Goal: Information Seeking & Learning: Learn about a topic

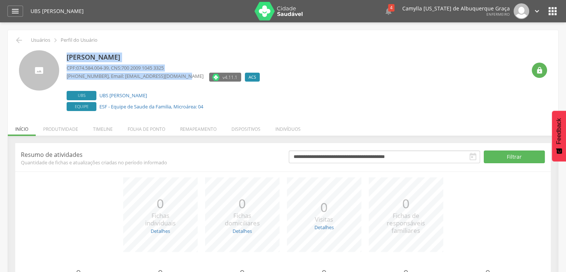
drag, startPoint x: 68, startPoint y: 55, endPoint x: 178, endPoint y: 74, distance: 111.6
click at [177, 73] on div "Elizangela Silva da Costa CPF: 074.584.004-39 , CNS: 700 2009 1045 3325 (82) 99…" at bounding box center [165, 81] width 197 height 62
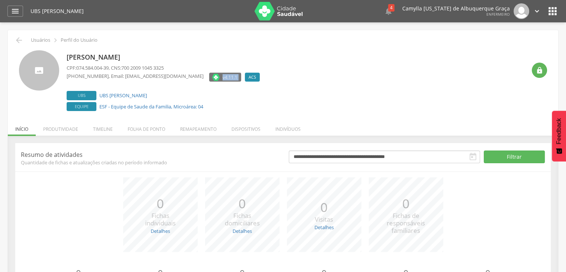
drag, startPoint x: 200, startPoint y: 78, endPoint x: 224, endPoint y: 81, distance: 23.3
click at [224, 81] on div "v4.11.1 ACS Desativado" at bounding box center [236, 78] width 54 height 11
click at [245, 78] on label "ACS" at bounding box center [252, 77] width 15 height 9
click at [539, 71] on icon "" at bounding box center [539, 70] width 7 height 7
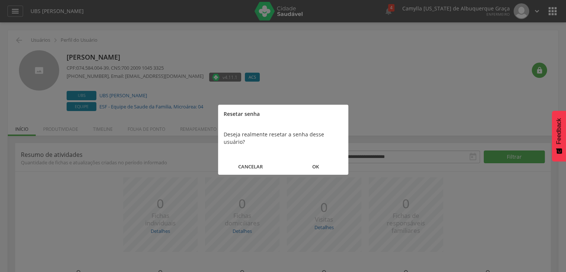
click at [308, 158] on button "OK" at bounding box center [315, 166] width 65 height 16
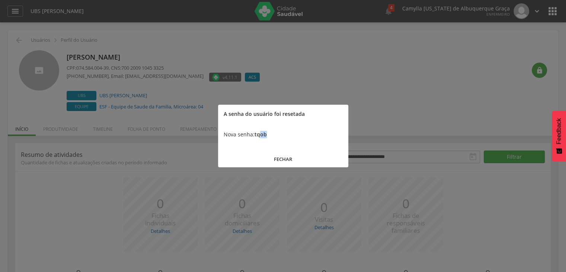
drag, startPoint x: 267, startPoint y: 135, endPoint x: 259, endPoint y: 137, distance: 8.6
click at [259, 137] on div "Nova senha: tqob" at bounding box center [283, 134] width 130 height 22
click at [289, 159] on button "FECHAR" at bounding box center [283, 159] width 130 height 16
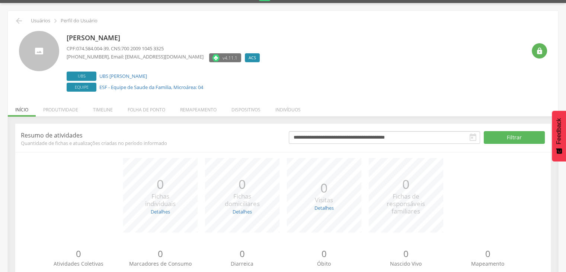
scroll to position [45, 0]
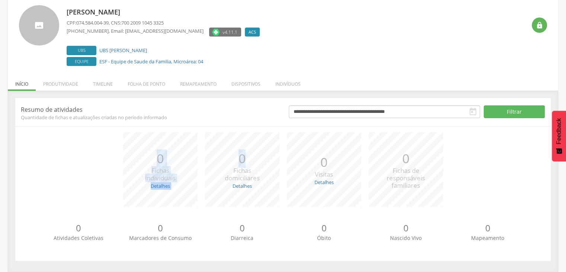
drag, startPoint x: 154, startPoint y: 157, endPoint x: 268, endPoint y: 167, distance: 114.3
click at [266, 166] on div "*** 0 Fichas individuais Detalhes Novas: 0 Atualizadas: 0 *** 0 Fichas domicili…" at bounding box center [283, 173] width 524 height 82
click at [135, 119] on span "Quantidade de fichas e atualizações criadas no período informado" at bounding box center [149, 117] width 257 height 7
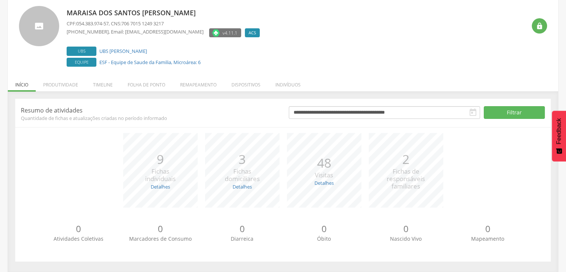
scroll to position [45, 0]
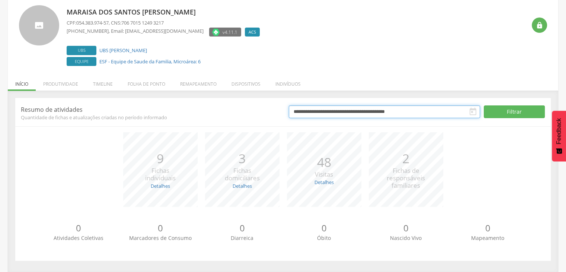
click at [325, 112] on input "**********" at bounding box center [384, 111] width 191 height 13
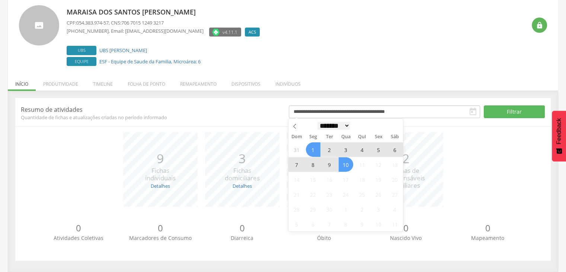
click at [335, 125] on select "******* ********* ***** ***** **** ***** ***** ****** ********" at bounding box center [333, 126] width 33 height 8
select select "*"
click at [317, 122] on select "******* ********* ***** ***** **** ***** ***** ****** ********" at bounding box center [333, 126] width 33 height 8
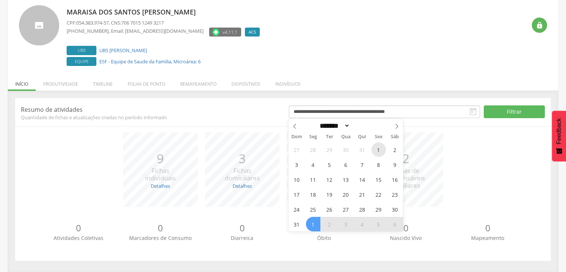
click at [378, 151] on span "1" at bounding box center [378, 149] width 15 height 15
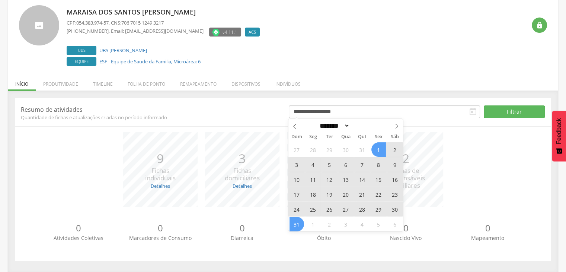
click at [298, 222] on span "31" at bounding box center [296, 223] width 15 height 15
type input "**********"
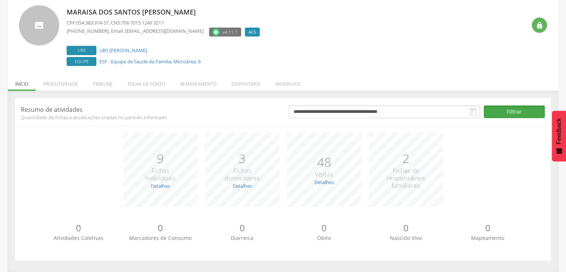
click at [497, 109] on button "Filtrar" at bounding box center [514, 111] width 61 height 13
drag, startPoint x: 149, startPoint y: 157, endPoint x: 163, endPoint y: 156, distance: 13.8
click at [163, 156] on p "102" at bounding box center [160, 158] width 30 height 18
click at [143, 151] on div "*** 102 Fichas individuais Detalhes Novas: 0 Atualizadas: 102" at bounding box center [160, 169] width 82 height 74
click at [139, 160] on div "*** 102 Fichas individuais Detalhes Novas: 0 Atualizadas: 102" at bounding box center [160, 169] width 82 height 74
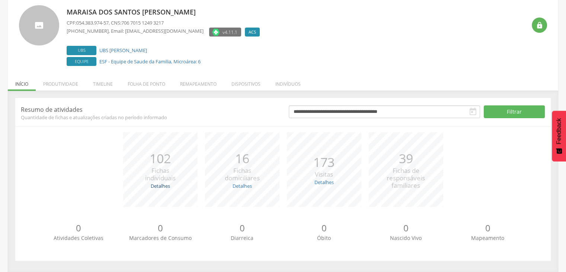
click at [161, 186] on link "Detalhes" at bounding box center [160, 185] width 19 height 7
drag, startPoint x: 158, startPoint y: 195, endPoint x: 138, endPoint y: 192, distance: 19.9
click at [138, 192] on li "Novas: 0" at bounding box center [161, 195] width 46 height 7
click at [159, 188] on link "Detalhes" at bounding box center [160, 185] width 19 height 7
click at [228, 201] on div "*** 16 Fichas domiciliares Detalhes Novas: 0 Atualizadas: 16" at bounding box center [242, 169] width 82 height 74
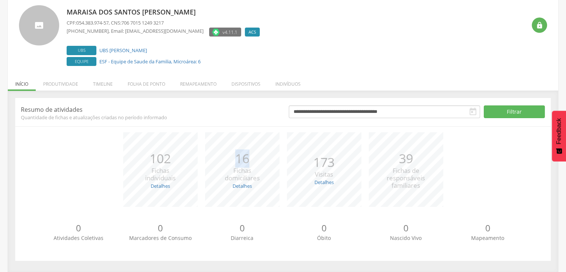
drag, startPoint x: 235, startPoint y: 154, endPoint x: 250, endPoint y: 152, distance: 15.1
click at [250, 152] on p "16" at bounding box center [242, 158] width 35 height 18
click at [248, 185] on link "Detalhes" at bounding box center [241, 185] width 19 height 7
click at [145, 168] on div "102 Fichas individuais" at bounding box center [160, 165] width 30 height 33
drag, startPoint x: 313, startPoint y: 163, endPoint x: 333, endPoint y: 161, distance: 20.1
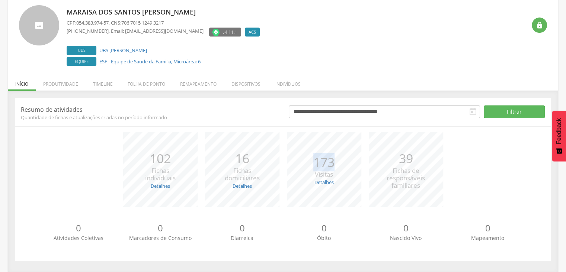
click at [333, 161] on p "173" at bounding box center [323, 162] width 21 height 18
click at [325, 182] on link "Detalhes" at bounding box center [323, 182] width 19 height 7
click at [398, 175] on span "Fichas de responsáveis familiares" at bounding box center [405, 177] width 38 height 23
drag, startPoint x: 399, startPoint y: 155, endPoint x: 412, endPoint y: 173, distance: 22.6
click at [414, 158] on p "39" at bounding box center [405, 158] width 38 height 18
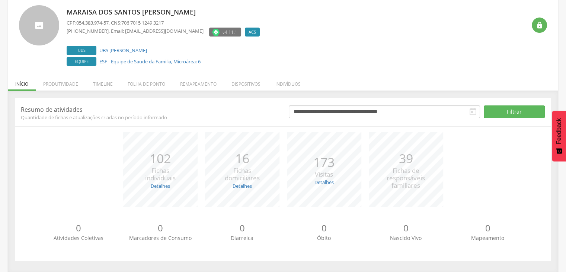
click at [414, 177] on span "Fichas de responsáveis familiares" at bounding box center [405, 177] width 38 height 23
drag, startPoint x: 104, startPoint y: 237, endPoint x: 56, endPoint y: 231, distance: 47.9
click at [56, 231] on div "0 Atividades Coletivas" at bounding box center [79, 231] width 82 height 20
click at [57, 238] on span "Atividades Coletivas" at bounding box center [79, 237] width 50 height 7
drag, startPoint x: 71, startPoint y: 227, endPoint x: 95, endPoint y: 235, distance: 24.9
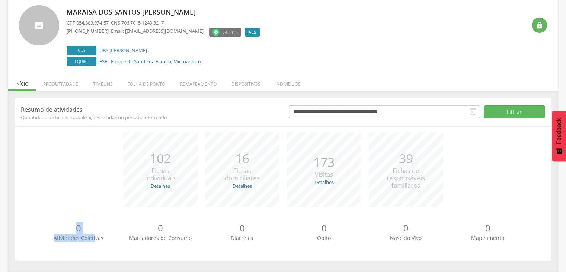
click at [95, 235] on div "0 Atividades Coletivas" at bounding box center [79, 231] width 82 height 20
drag, startPoint x: 153, startPoint y: 232, endPoint x: 205, endPoint y: 244, distance: 53.5
click at [190, 242] on div "0 Marcadores de Consumo" at bounding box center [160, 234] width 82 height 26
click at [194, 234] on div "0 Marcadores de Consumo" at bounding box center [160, 231] width 82 height 20
click at [137, 219] on div "0 Atividades Coletivas 0 Marcadores de Consumo 0 Diarreica 0 Óbito 0 Nascido Vi…" at bounding box center [283, 234] width 524 height 41
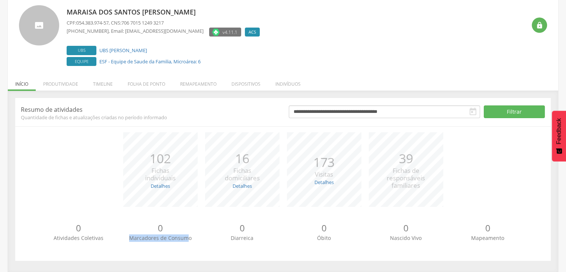
drag, startPoint x: 135, startPoint y: 238, endPoint x: 186, endPoint y: 241, distance: 51.0
click at [186, 241] on div "0 Marcadores de Consumo" at bounding box center [160, 231] width 82 height 20
click at [191, 238] on div "0 Marcadores de Consumo" at bounding box center [160, 231] width 82 height 20
drag, startPoint x: 236, startPoint y: 234, endPoint x: 247, endPoint y: 234, distance: 10.8
click at [247, 234] on span "Diarreica" at bounding box center [242, 237] width 23 height 7
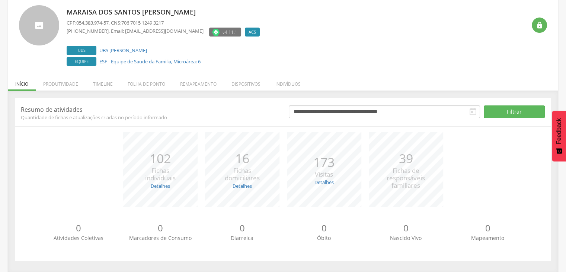
click at [240, 226] on p "0" at bounding box center [242, 227] width 82 height 13
drag, startPoint x: 327, startPoint y: 234, endPoint x: 319, endPoint y: 226, distance: 11.6
click at [319, 226] on div "0 Óbito" at bounding box center [324, 231] width 82 height 20
drag, startPoint x: 408, startPoint y: 230, endPoint x: 431, endPoint y: 238, distance: 24.9
click at [415, 231] on p "0" at bounding box center [406, 227] width 82 height 13
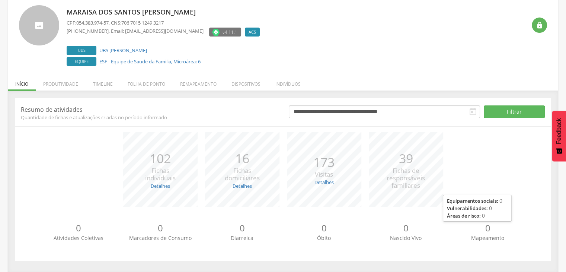
click at [458, 229] on p "0" at bounding box center [488, 227] width 82 height 13
drag, startPoint x: 17, startPoint y: 107, endPoint x: 58, endPoint y: 104, distance: 41.4
click at [58, 104] on header "**********" at bounding box center [282, 111] width 535 height 17
click at [56, 85] on li "Produtividade" at bounding box center [61, 81] width 50 height 17
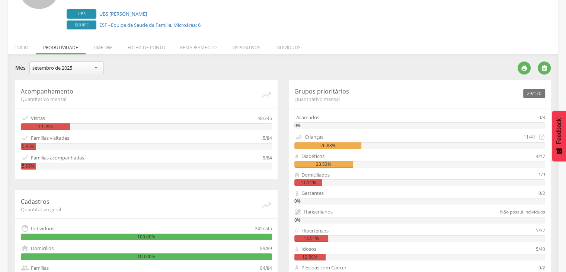
scroll to position [82, 0]
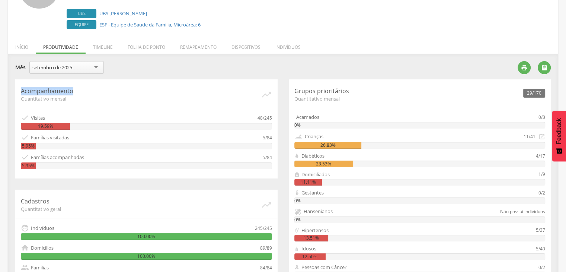
drag, startPoint x: 20, startPoint y: 91, endPoint x: 71, endPoint y: 94, distance: 51.0
click at [71, 94] on div "Acompanhamento Quantitativo mensal   Visitas 48/245 19.59%  Famílias visitad…" at bounding box center [146, 128] width 262 height 99
click at [72, 102] on div "Acompanhamento Quantitativo mensal   Visitas 48/245 19.59%  Famílias visitad…" at bounding box center [146, 128] width 262 height 99
drag, startPoint x: 31, startPoint y: 116, endPoint x: 46, endPoint y: 116, distance: 14.9
click at [46, 116] on div " Visitas" at bounding box center [139, 117] width 237 height 8
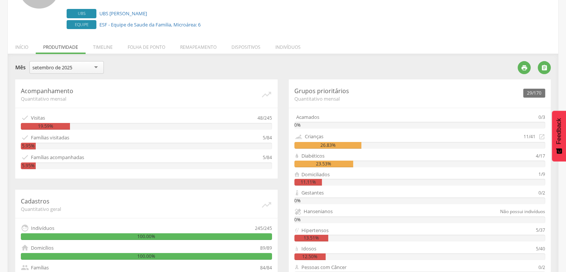
click at [258, 117] on div "48/245" at bounding box center [264, 117] width 15 height 8
drag, startPoint x: 264, startPoint y: 118, endPoint x: 273, endPoint y: 119, distance: 9.0
click at [273, 119] on div "Acompanhamento Quantitativo mensal   Visitas 48/245 19.59%  Famílias visitad…" at bounding box center [146, 128] width 262 height 99
click at [247, 115] on div " Visitas" at bounding box center [139, 117] width 237 height 8
drag, startPoint x: 263, startPoint y: 118, endPoint x: 271, endPoint y: 118, distance: 7.8
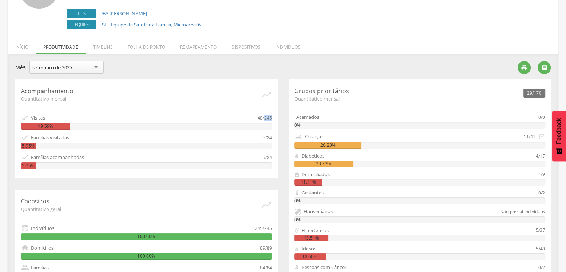
click at [271, 118] on div "48/245" at bounding box center [264, 117] width 15 height 8
click at [264, 114] on div "48/245" at bounding box center [264, 117] width 15 height 8
drag, startPoint x: 265, startPoint y: 118, endPoint x: 260, endPoint y: 116, distance: 4.6
click at [260, 116] on div "48/245" at bounding box center [264, 117] width 15 height 8
click at [255, 120] on div " Visitas" at bounding box center [139, 117] width 237 height 8
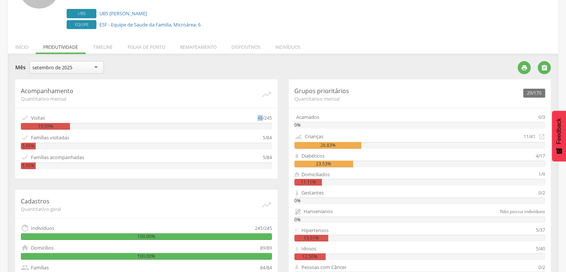
drag, startPoint x: 256, startPoint y: 118, endPoint x: 261, endPoint y: 114, distance: 6.8
click at [261, 114] on div " Visitas 48/245" at bounding box center [146, 117] width 251 height 8
click at [252, 123] on div "19.59%" at bounding box center [146, 126] width 251 height 7
drag, startPoint x: 263, startPoint y: 118, endPoint x: 273, endPoint y: 117, distance: 9.7
click at [273, 117] on div "Acompanhamento Quantitativo mensal   Visitas 48/245 19.59%  Famílias visitad…" at bounding box center [146, 128] width 262 height 99
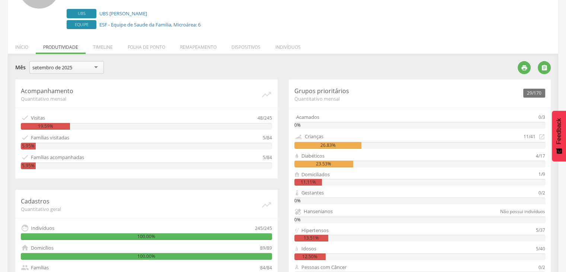
click at [257, 118] on div "48/245" at bounding box center [264, 117] width 15 height 8
drag, startPoint x: 262, startPoint y: 117, endPoint x: 256, endPoint y: 116, distance: 6.0
click at [256, 116] on div " Visitas 48/245" at bounding box center [146, 117] width 251 height 8
drag, startPoint x: 264, startPoint y: 116, endPoint x: 272, endPoint y: 116, distance: 8.2
click at [272, 116] on div "Acompanhamento Quantitativo mensal   Visitas 48/245 19.59%  Famílias visitad…" at bounding box center [146, 128] width 262 height 99
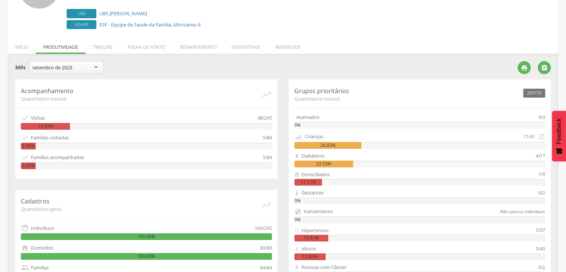
click at [251, 120] on div " Visitas" at bounding box center [139, 117] width 237 height 8
drag, startPoint x: 255, startPoint y: 118, endPoint x: 261, endPoint y: 118, distance: 5.6
click at [261, 118] on div " Visitas 48/245" at bounding box center [146, 117] width 251 height 8
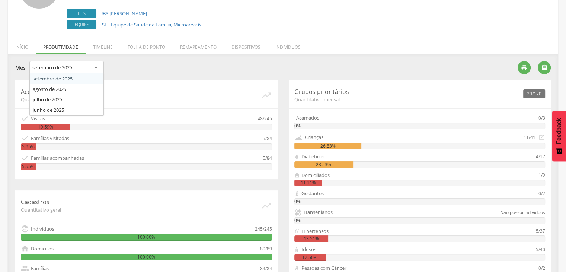
click at [65, 65] on div "setembro de 2025" at bounding box center [52, 67] width 40 height 7
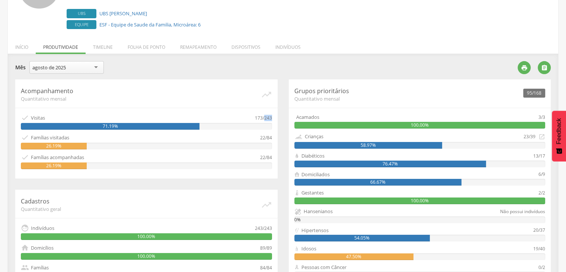
drag, startPoint x: 264, startPoint y: 117, endPoint x: 271, endPoint y: 117, distance: 6.3
click at [271, 117] on div "173/243" at bounding box center [263, 117] width 17 height 8
click at [256, 119] on div "173/243" at bounding box center [263, 117] width 17 height 8
drag, startPoint x: 255, startPoint y: 118, endPoint x: 261, endPoint y: 118, distance: 6.0
click at [261, 118] on div "173/243" at bounding box center [263, 117] width 17 height 8
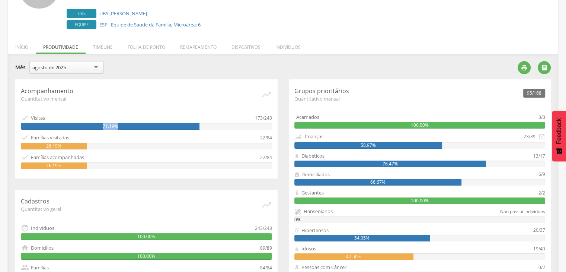
drag, startPoint x: 98, startPoint y: 125, endPoint x: 123, endPoint y: 125, distance: 25.3
click at [123, 125] on div "71.19%" at bounding box center [110, 126] width 179 height 7
click at [132, 103] on div "Acompanhamento Quantitativo mensal   Visitas 173/243 71.19%  Famílias visita…" at bounding box center [146, 128] width 262 height 99
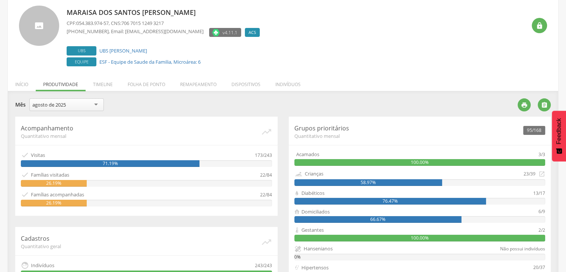
scroll to position [45, 0]
drag, startPoint x: 254, startPoint y: 156, endPoint x: 270, endPoint y: 157, distance: 16.0
click at [271, 157] on div "173/243" at bounding box center [263, 155] width 17 height 8
click at [247, 157] on div " Visitas" at bounding box center [138, 155] width 234 height 8
drag, startPoint x: 28, startPoint y: 175, endPoint x: 71, endPoint y: 173, distance: 43.2
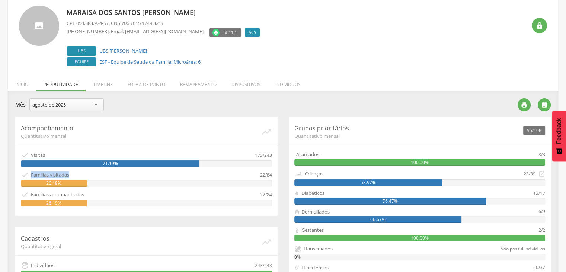
click at [71, 173] on div " Famílias visitadas" at bounding box center [140, 174] width 239 height 8
drag, startPoint x: 264, startPoint y: 152, endPoint x: 275, endPoint y: 156, distance: 11.1
click at [273, 153] on div "Acompanhamento Quantitativo mensal   Visitas 173/243 71.19%  Famílias visita…" at bounding box center [146, 165] width 262 height 99
drag, startPoint x: 266, startPoint y: 173, endPoint x: 272, endPoint y: 173, distance: 6.3
click at [272, 173] on div "Acompanhamento Quantitativo mensal   Visitas 173/243 71.19%  Famílias visita…" at bounding box center [146, 165] width 262 height 99
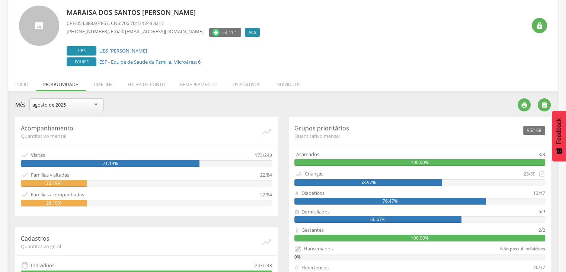
click at [254, 173] on div " Famílias visitadas" at bounding box center [140, 174] width 239 height 8
drag, startPoint x: 267, startPoint y: 174, endPoint x: 271, endPoint y: 173, distance: 4.0
click at [272, 173] on div "Acompanhamento Quantitativo mensal   Visitas 173/243 71.19%  Famílias visita…" at bounding box center [146, 165] width 262 height 99
drag, startPoint x: 258, startPoint y: 174, endPoint x: 264, endPoint y: 175, distance: 5.6
click at [264, 175] on div " Famílias visitadas 22/84" at bounding box center [146, 174] width 251 height 8
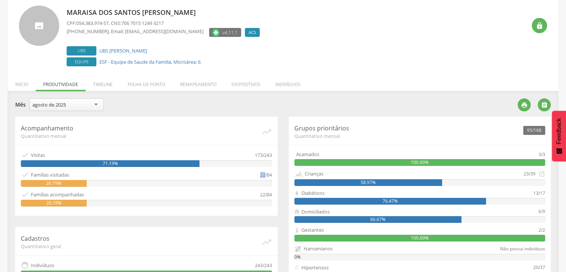
click at [263, 174] on div "22/84" at bounding box center [266, 174] width 12 height 8
click at [256, 173] on div " Famílias visitadas" at bounding box center [140, 174] width 239 height 8
click at [258, 174] on div " Famílias visitadas" at bounding box center [140, 174] width 239 height 8
click at [259, 174] on div " Famílias visitadas" at bounding box center [140, 174] width 239 height 8
drag, startPoint x: 259, startPoint y: 175, endPoint x: 264, endPoint y: 176, distance: 5.0
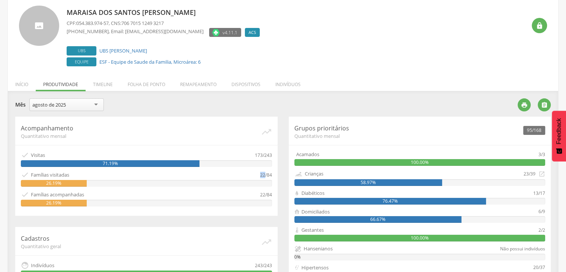
click at [264, 176] on div " Famílias visitadas 22/84" at bounding box center [146, 174] width 251 height 8
drag, startPoint x: 253, startPoint y: 154, endPoint x: 260, endPoint y: 154, distance: 7.4
click at [260, 154] on div " Visitas 173/243" at bounding box center [146, 155] width 251 height 8
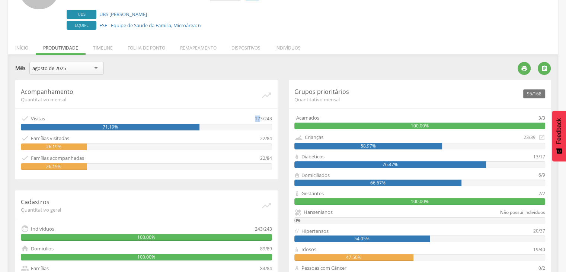
scroll to position [82, 0]
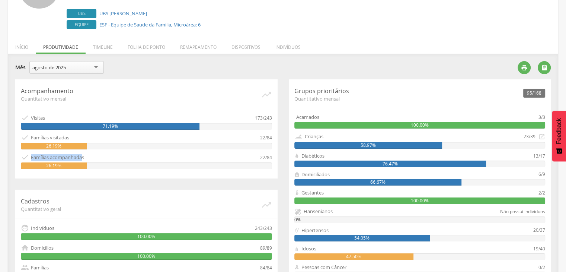
drag, startPoint x: 31, startPoint y: 154, endPoint x: 83, endPoint y: 156, distance: 52.5
click at [83, 156] on div "Famílias acompanhadas" at bounding box center [57, 157] width 53 height 7
drag, startPoint x: 258, startPoint y: 157, endPoint x: 266, endPoint y: 157, distance: 7.4
click at [266, 157] on div " Famílias acompanhadas 22/84" at bounding box center [146, 157] width 251 height 8
drag, startPoint x: 65, startPoint y: 136, endPoint x: 28, endPoint y: 140, distance: 36.7
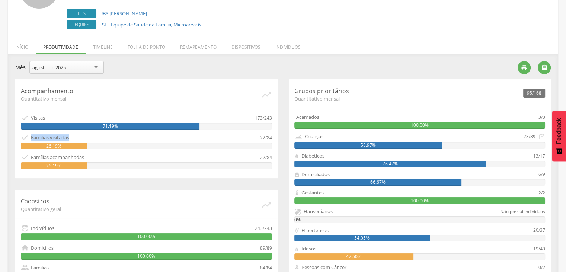
click at [28, 140] on div " Famílias visitadas" at bounding box center [140, 137] width 239 height 8
drag, startPoint x: 31, startPoint y: 156, endPoint x: 99, endPoint y: 154, distance: 67.4
click at [99, 154] on div " Famílias acompanhadas" at bounding box center [140, 157] width 239 height 8
click at [76, 173] on div "Acompanhamento Quantitativo mensal   Visitas 173/243 71.19%  Famílias visita…" at bounding box center [146, 128] width 262 height 99
drag, startPoint x: 27, startPoint y: 137, endPoint x: 70, endPoint y: 138, distance: 43.2
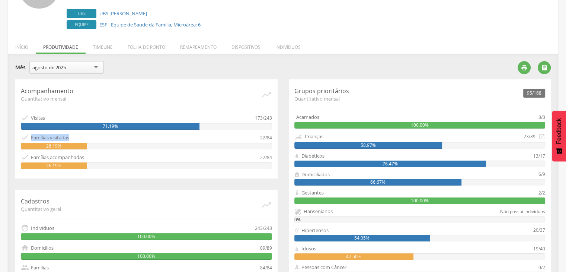
click at [70, 138] on div " Famílias visitadas" at bounding box center [140, 137] width 239 height 8
click at [45, 142] on div "26.19%" at bounding box center [54, 145] width 66 height 7
drag, startPoint x: 31, startPoint y: 136, endPoint x: 76, endPoint y: 135, distance: 45.0
click at [76, 135] on div " Famílias visitadas" at bounding box center [140, 137] width 239 height 8
click at [49, 136] on div "Famílias visitadas" at bounding box center [50, 137] width 38 height 7
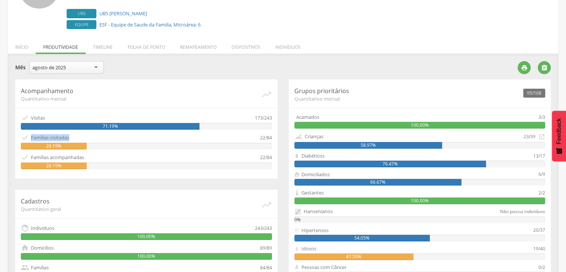
click at [37, 134] on div "Famílias visitadas" at bounding box center [50, 137] width 38 height 7
drag, startPoint x: 30, startPoint y: 154, endPoint x: 87, endPoint y: 155, distance: 56.9
click at [87, 155] on div " Famílias acompanhadas" at bounding box center [140, 157] width 239 height 8
click at [254, 137] on div " Famílias visitadas" at bounding box center [140, 137] width 239 height 8
drag, startPoint x: 259, startPoint y: 137, endPoint x: 263, endPoint y: 137, distance: 4.1
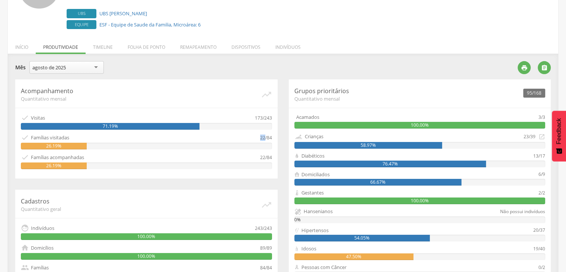
click at [264, 137] on div " Famílias visitadas 22/84" at bounding box center [146, 137] width 251 height 8
drag, startPoint x: 253, startPoint y: 155, endPoint x: 264, endPoint y: 156, distance: 11.6
click at [264, 156] on div " Famílias acompanhadas 22/84" at bounding box center [146, 157] width 251 height 8
click at [222, 154] on div " Famílias acompanhadas" at bounding box center [140, 157] width 239 height 8
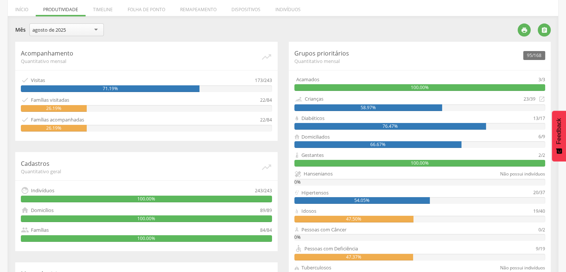
scroll to position [119, 0]
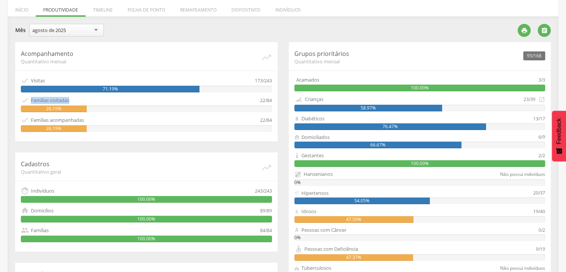
drag, startPoint x: 30, startPoint y: 97, endPoint x: 81, endPoint y: 100, distance: 51.4
click at [81, 100] on div " Famílias visitadas" at bounding box center [140, 100] width 239 height 8
drag, startPoint x: 97, startPoint y: 115, endPoint x: 25, endPoint y: 118, distance: 71.5
click at [25, 117] on div " Famílias acompanhadas" at bounding box center [140, 120] width 239 height 8
click at [72, 125] on div "26.19%" at bounding box center [54, 128] width 66 height 7
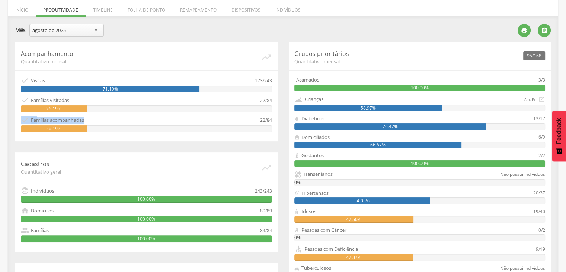
drag, startPoint x: 87, startPoint y: 118, endPoint x: 24, endPoint y: 116, distance: 63.6
click at [24, 116] on div " Famílias acompanhadas" at bounding box center [140, 120] width 239 height 8
click at [44, 146] on div "Acompanhamento Quantitativo mensal   Visitas 173/243 71.19%  Famílias visita…" at bounding box center [146, 193] width 273 height 303
drag, startPoint x: 89, startPoint y: 121, endPoint x: 38, endPoint y: 120, distance: 50.6
click at [31, 119] on div " Famílias acompanhadas" at bounding box center [140, 120] width 239 height 8
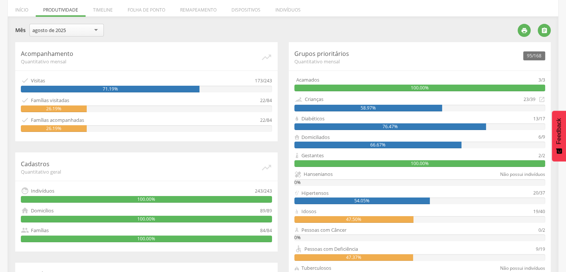
click at [15, 129] on div "Acompanhamento Quantitativo mensal   Visitas 173/243 71.19%  Famílias visita…" at bounding box center [146, 91] width 262 height 99
click at [266, 122] on div "22/84" at bounding box center [266, 120] width 12 height 8
click at [261, 118] on div "22/84" at bounding box center [266, 120] width 12 height 8
drag, startPoint x: 260, startPoint y: 99, endPoint x: 265, endPoint y: 99, distance: 4.8
click at [265, 99] on div "22/84" at bounding box center [266, 100] width 12 height 8
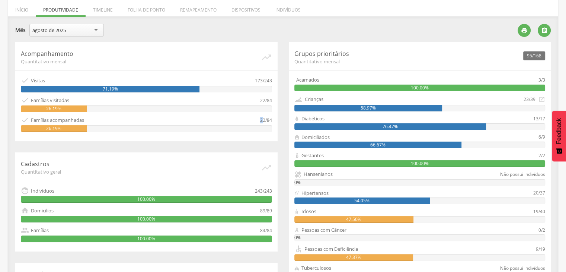
drag, startPoint x: 257, startPoint y: 119, endPoint x: 263, endPoint y: 119, distance: 6.0
click at [263, 119] on div " Famílias acompanhadas 22/84" at bounding box center [146, 120] width 251 height 8
click at [116, 122] on div " Famílias acompanhadas" at bounding box center [140, 120] width 239 height 8
click at [76, 116] on div " Famílias acompanhadas" at bounding box center [140, 120] width 239 height 8
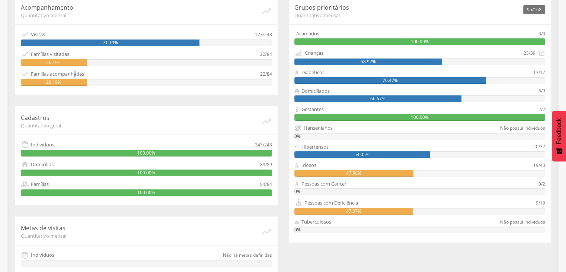
scroll to position [165, 0]
drag, startPoint x: 266, startPoint y: 144, endPoint x: 273, endPoint y: 145, distance: 7.2
click at [273, 145] on div "Cadastros Quantitativo geral   Indivíduos 243/243 100.00%  Domicílios 89/89 …" at bounding box center [146, 155] width 262 height 99
click at [267, 147] on div "243/243" at bounding box center [263, 144] width 17 height 8
drag, startPoint x: 265, startPoint y: 145, endPoint x: 272, endPoint y: 146, distance: 7.2
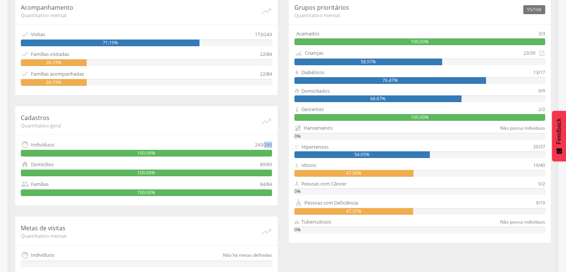
click at [272, 146] on div "Cadastros Quantitativo geral   Indivíduos 243/243 100.00%  Domicílios 89/89 …" at bounding box center [146, 155] width 262 height 99
drag, startPoint x: 253, startPoint y: 145, endPoint x: 260, endPoint y: 145, distance: 7.1
click at [260, 145] on div " Indivíduos 243/243" at bounding box center [146, 144] width 251 height 8
click at [235, 148] on div " Indivíduos 243/243 100.00%" at bounding box center [146, 148] width 251 height 16
drag, startPoint x: 256, startPoint y: 145, endPoint x: 264, endPoint y: 145, distance: 7.4
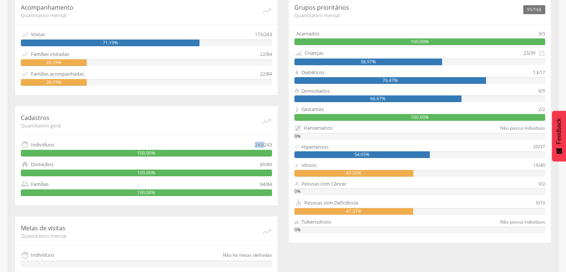
click at [264, 145] on div " Indivíduos 243/243" at bounding box center [146, 144] width 251 height 8
click at [222, 159] on div "Cadastros Quantitativo geral   Indivíduos 243/243 100.00%  Domicílios 89/89 …" at bounding box center [146, 155] width 262 height 99
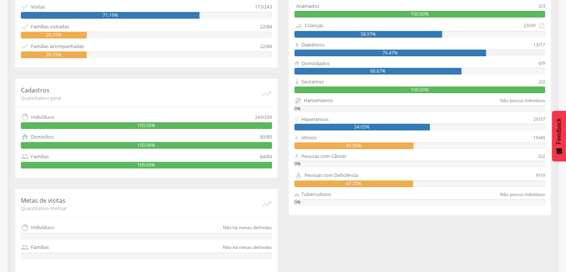
scroll to position [200, 0]
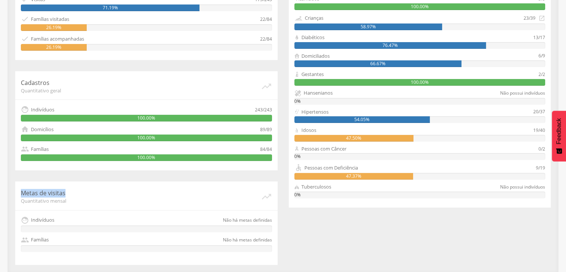
drag, startPoint x: 21, startPoint y: 194, endPoint x: 74, endPoint y: 195, distance: 52.8
click at [74, 195] on p "Metas de visitas" at bounding box center [141, 193] width 240 height 9
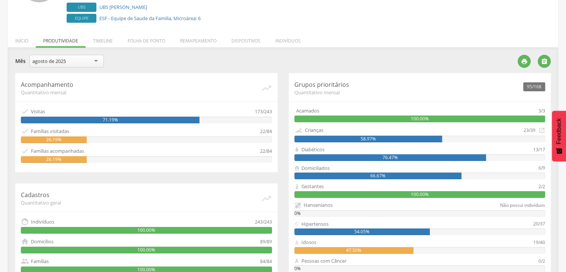
scroll to position [89, 0]
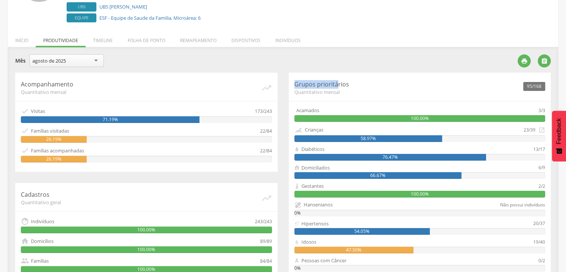
drag, startPoint x: 292, startPoint y: 84, endPoint x: 341, endPoint y: 94, distance: 49.5
click at [336, 84] on div "95/168 Grupos prioritários Quantitativo mensal Acamados 3/3 100.00% Crianças 23…" at bounding box center [420, 196] width 262 height 246
click at [341, 96] on div "95/168 Grupos prioritários Quantitativo mensal Acamados 3/3 100.00% Crianças 23…" at bounding box center [420, 196] width 262 height 246
drag, startPoint x: 295, startPoint y: 109, endPoint x: 321, endPoint y: 110, distance: 25.3
click at [321, 110] on div "Acamados" at bounding box center [416, 110] width 244 height 7
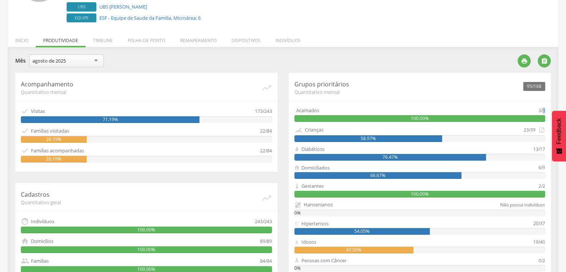
click at [545, 109] on div "95/168 Grupos prioritários Quantitativo mensal Acamados 3/3 100.00% Crianças 23…" at bounding box center [420, 196] width 262 height 246
click at [540, 110] on div "Acamados 3/3" at bounding box center [419, 110] width 251 height 7
click at [543, 150] on div "13/17" at bounding box center [539, 148] width 12 height 7
drag, startPoint x: 534, startPoint y: 149, endPoint x: 538, endPoint y: 149, distance: 4.5
click at [538, 149] on div "13/17" at bounding box center [539, 148] width 12 height 7
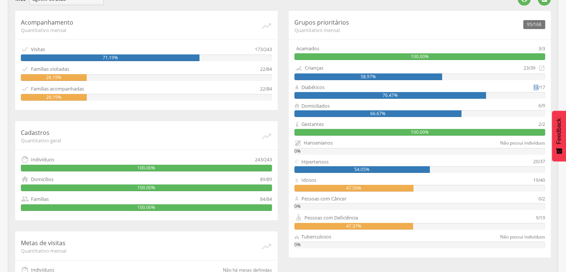
scroll to position [150, 0]
drag, startPoint x: 298, startPoint y: 122, endPoint x: 447, endPoint y: 134, distance: 148.9
click at [312, 123] on div "Gestantes" at bounding box center [416, 124] width 244 height 7
drag, startPoint x: 537, startPoint y: 121, endPoint x: 544, endPoint y: 123, distance: 7.2
click at [544, 123] on div "Gestantes 2/2" at bounding box center [419, 124] width 251 height 7
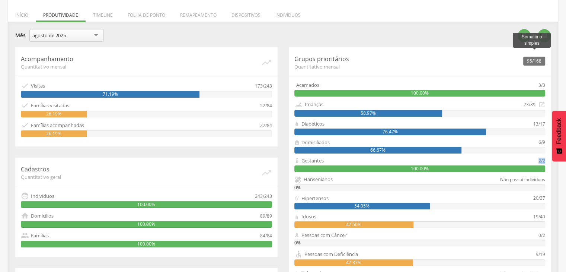
scroll to position [113, 0]
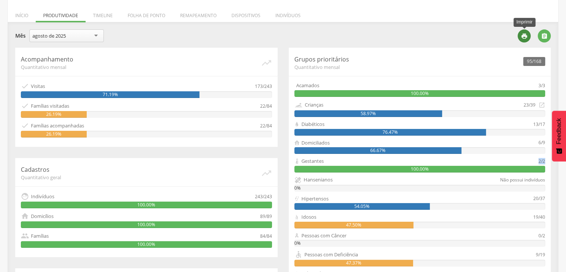
click at [525, 36] on icon "" at bounding box center [524, 36] width 7 height 7
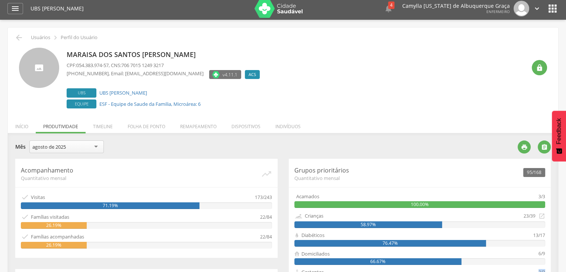
scroll to position [2, 0]
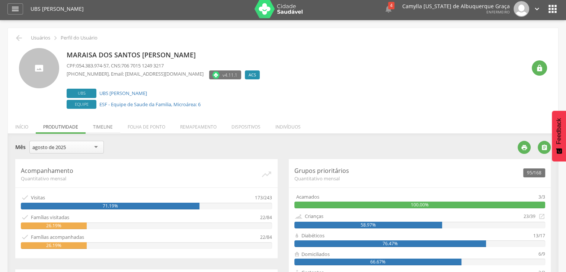
click at [107, 129] on li "Timeline" at bounding box center [103, 124] width 35 height 17
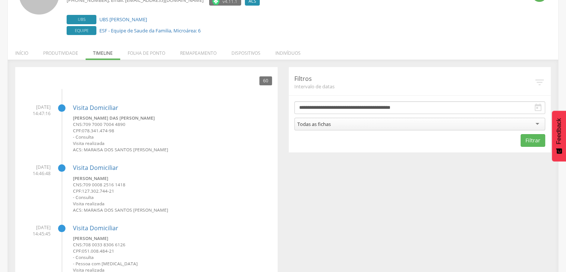
scroll to position [76, 0]
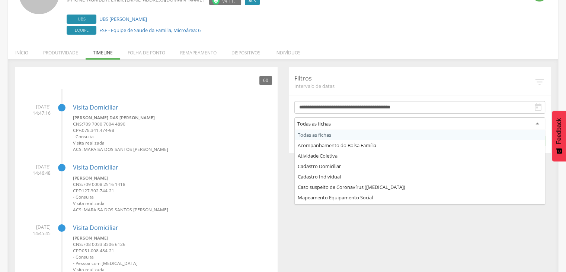
click at [309, 124] on div "Todas as fichas" at bounding box center [313, 123] width 33 height 7
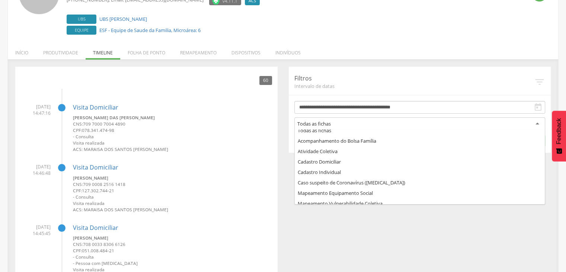
scroll to position [0, 0]
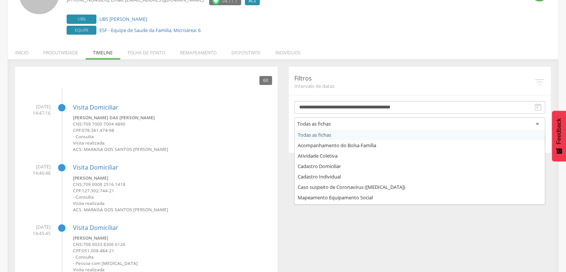
click at [315, 131] on div "Todas as fichas Todas as fichas Acompanhamento do Bolsa Família Atividade Colet…" at bounding box center [419, 124] width 251 height 15
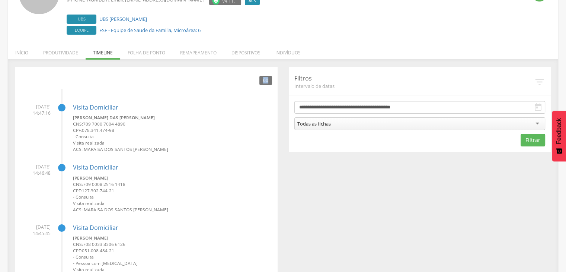
drag, startPoint x: 261, startPoint y: 81, endPoint x: 267, endPoint y: 80, distance: 6.0
click at [267, 80] on div "60" at bounding box center [265, 80] width 13 height 9
drag, startPoint x: 26, startPoint y: 106, endPoint x: 42, endPoint y: 108, distance: 16.5
click at [43, 107] on span "[DATE] 14:47:16" at bounding box center [36, 109] width 30 height 13
drag, startPoint x: 34, startPoint y: 115, endPoint x: 69, endPoint y: 108, distance: 36.0
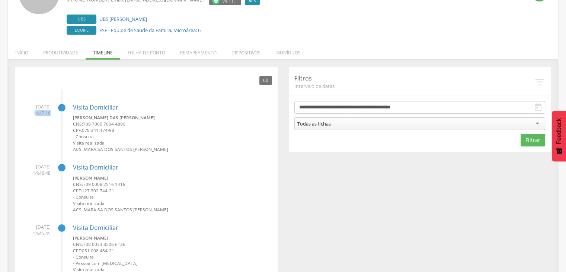
click at [49, 113] on span "[DATE] 14:47:16" at bounding box center [36, 109] width 30 height 13
drag, startPoint x: 74, startPoint y: 116, endPoint x: 131, endPoint y: 118, distance: 57.3
click at [131, 118] on small "[PERSON_NAME] das [PERSON_NAME]" at bounding box center [172, 117] width 199 height 6
drag, startPoint x: 118, startPoint y: 130, endPoint x: 71, endPoint y: 125, distance: 47.2
click at [71, 125] on li "[DATE] 14:47:16 Visita [PERSON_NAME] CNS: 709 7000 7004 4890 CPF: 078.341.474-9…" at bounding box center [146, 125] width 251 height 55
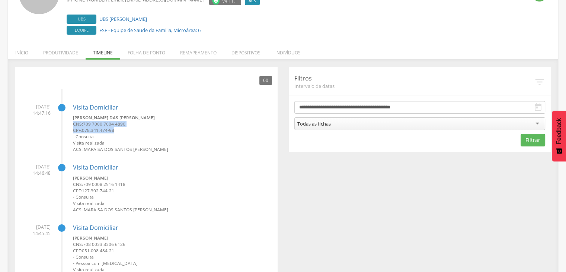
drag, startPoint x: 94, startPoint y: 134, endPoint x: 70, endPoint y: 137, distance: 25.2
click at [70, 137] on li "[DATE] 14:47:16 Visita [PERSON_NAME] CNS: 709 7000 7004 4890 CPF: 078.341.474-9…" at bounding box center [146, 125] width 251 height 55
drag, startPoint x: 71, startPoint y: 145, endPoint x: 87, endPoint y: 149, distance: 16.6
click at [94, 142] on li "[DATE] 14:47:16 Visita [PERSON_NAME] CNS: 709 7000 7004 4890 CPF: 078.341.474-9…" at bounding box center [146, 125] width 251 height 55
drag, startPoint x: 84, startPoint y: 154, endPoint x: 90, endPoint y: 150, distance: 6.9
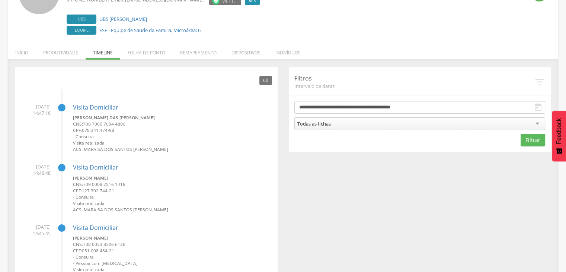
click at [98, 137] on small "- Consulta" at bounding box center [172, 136] width 199 height 6
drag, startPoint x: 83, startPoint y: 149, endPoint x: 64, endPoint y: 147, distance: 18.7
click at [162, 150] on small "ACS: Maraisa dos Santos [PERSON_NAME]" at bounding box center [172, 149] width 199 height 6
drag, startPoint x: 28, startPoint y: 166, endPoint x: 43, endPoint y: 168, distance: 15.1
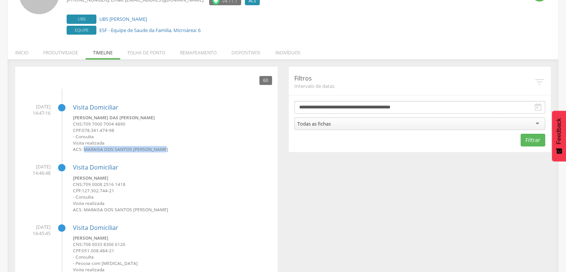
click at [46, 165] on span "[DATE] 14:46:48" at bounding box center [36, 169] width 30 height 13
drag, startPoint x: 34, startPoint y: 174, endPoint x: 58, endPoint y: 177, distance: 24.4
click at [51, 174] on li "[DATE] 14:46:48 Visita [PERSON_NAME] CNS: 709 0008 2516 1418 CPF: 127.302.744-2…" at bounding box center [146, 185] width 251 height 55
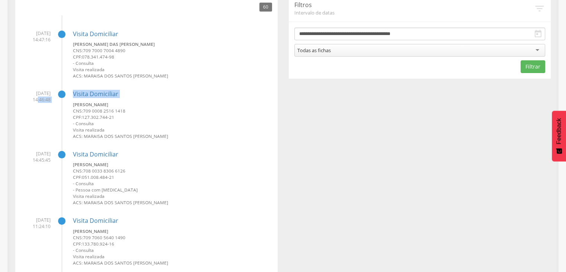
scroll to position [150, 0]
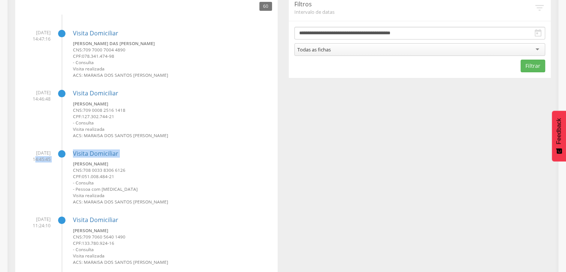
drag, startPoint x: 34, startPoint y: 160, endPoint x: 54, endPoint y: 162, distance: 19.8
click at [53, 162] on li "[DATE] 14:45:45 Visita [PERSON_NAME] CNS: 708 0033 8306 6126 CPF: 051.008.484-2…" at bounding box center [146, 174] width 251 height 61
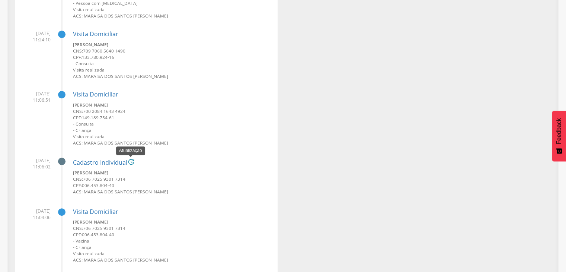
scroll to position [336, 0]
drag, startPoint x: 74, startPoint y: 167, endPoint x: 103, endPoint y: 172, distance: 29.0
click at [103, 172] on div "Cadastro Individual  [PERSON_NAME] CNS: 706 7025 9301 7314 CPF: 006.453.804-40…" at bounding box center [172, 173] width 199 height 45
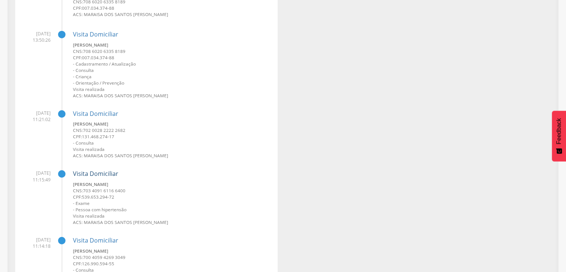
scroll to position [1861, 0]
click at [99, 173] on link "Visita Domiciliar" at bounding box center [95, 172] width 45 height 8
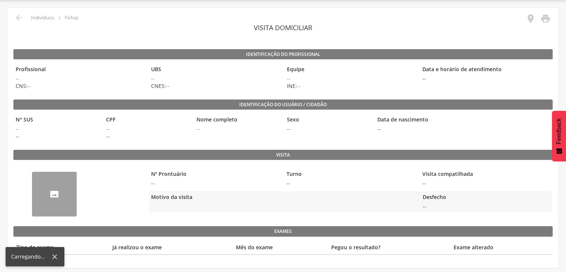
scroll to position [22, 0]
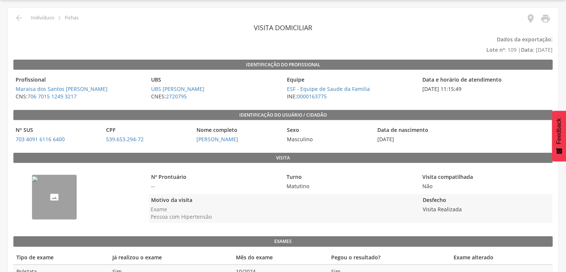
drag, startPoint x: 505, startPoint y: 40, endPoint x: 550, endPoint y: 52, distance: 47.3
click at [547, 46] on p "Dados da exportação: Lote nº : 109 | Data : [DATE]" at bounding box center [282, 44] width 539 height 21
click at [492, 41] on p "Dados da exportação: Lote nº : 109 | Data : [DATE]" at bounding box center [282, 44] width 539 height 21
click at [464, 39] on p "Dados da exportação: Lote nº : 109 | Data : [DATE]" at bounding box center [282, 44] width 539 height 21
click at [495, 81] on legend "Data e horário de atendimento" at bounding box center [486, 80] width 132 height 9
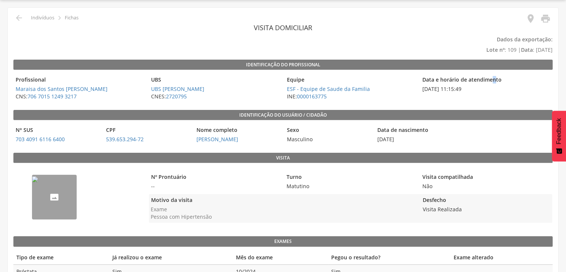
drag, startPoint x: 501, startPoint y: 40, endPoint x: 555, endPoint y: 49, distance: 54.8
click at [555, 49] on div " Indivíduos  Fichas   Visita domiciliar Dados da exportação: Lote nº : 109 …" at bounding box center [283, 146] width 550 height 276
click at [535, 73] on div "Identificação do profissional Profissional [PERSON_NAME] CNS: 706 7015 1249 321…" at bounding box center [282, 169] width 539 height 218
drag, startPoint x: 496, startPoint y: 40, endPoint x: 552, endPoint y: 50, distance: 56.6
click at [552, 50] on p "Dados da exportação: Lote nº : 109 | Data : [DATE]" at bounding box center [282, 44] width 539 height 21
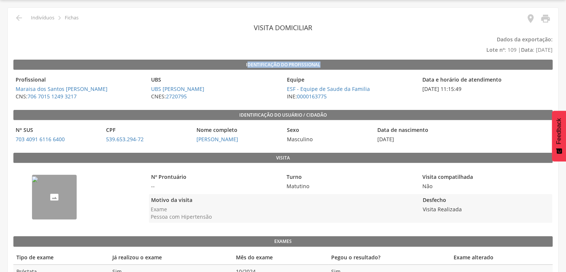
drag, startPoint x: 255, startPoint y: 65, endPoint x: 325, endPoint y: 60, distance: 70.1
click at [325, 60] on legend "Identificação do profissional" at bounding box center [282, 65] width 539 height 10
drag, startPoint x: 428, startPoint y: 72, endPoint x: 436, endPoint y: 72, distance: 7.1
click at [436, 72] on div "Identificação do profissional Profissional [PERSON_NAME] CNS: 706 7015 1249 321…" at bounding box center [282, 169] width 539 height 218
click at [427, 85] on span "[DATE] 11:15:49" at bounding box center [486, 88] width 132 height 7
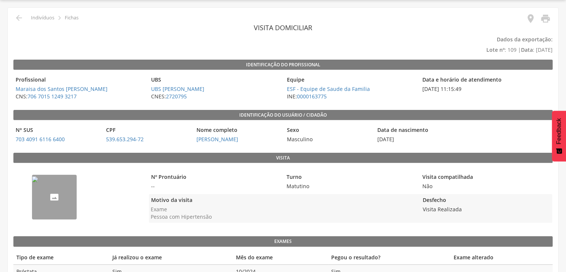
drag, startPoint x: 422, startPoint y: 88, endPoint x: 468, endPoint y: 88, distance: 45.7
click at [476, 89] on span "[DATE] 11:15:49" at bounding box center [486, 88] width 132 height 7
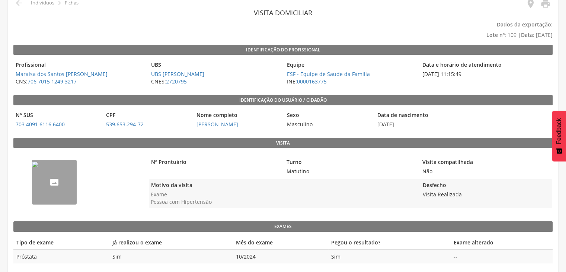
scroll to position [41, 0]
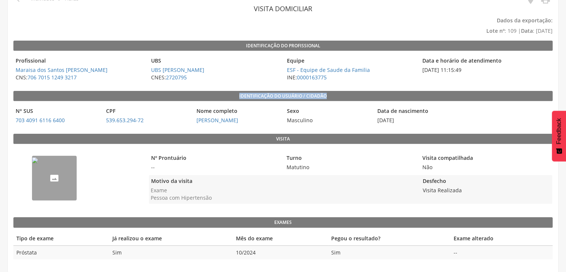
drag, startPoint x: 222, startPoint y: 94, endPoint x: 332, endPoint y: 94, distance: 110.1
click at [332, 94] on legend "Identificação do usuário / cidadão" at bounding box center [282, 96] width 539 height 10
drag, startPoint x: 274, startPoint y: 122, endPoint x: 275, endPoint y: 126, distance: 4.2
click at [275, 125] on div "Identificação do profissional Profissional [PERSON_NAME] CNS: 706 7015 1249 321…" at bounding box center [282, 150] width 539 height 218
click at [266, 141] on legend "Visita" at bounding box center [282, 139] width 539 height 10
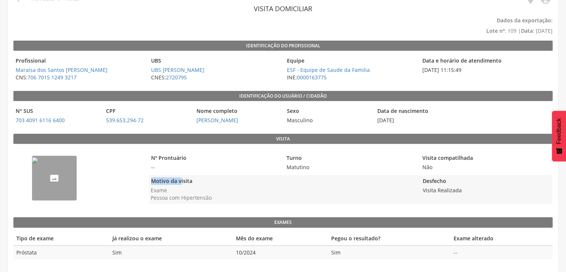
drag, startPoint x: 150, startPoint y: 181, endPoint x: 180, endPoint y: 179, distance: 29.8
click at [180, 179] on legend "Motivo da visita" at bounding box center [282, 181] width 267 height 9
click at [164, 186] on li "Exame" at bounding box center [283, 189] width 264 height 7
drag, startPoint x: 175, startPoint y: 197, endPoint x: 254, endPoint y: 179, distance: 81.6
click at [206, 188] on ul "Exame Pessoa com Hipertensão" at bounding box center [282, 193] width 267 height 15
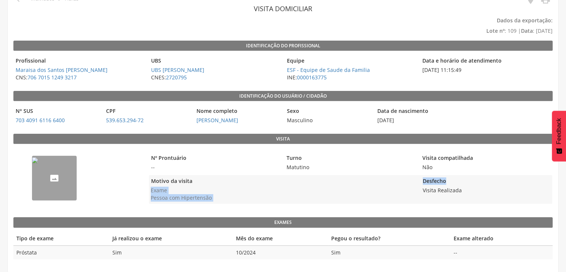
drag, startPoint x: 418, startPoint y: 178, endPoint x: 452, endPoint y: 178, distance: 34.2
click at [452, 178] on div "Motivo da visita Exame Pessoa com Hipertensão Desfecho Visita Realizada" at bounding box center [350, 189] width 403 height 29
click at [38, 163] on img "--" at bounding box center [35, 160] width 6 height 6
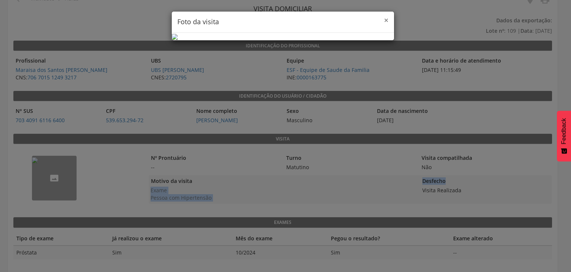
click at [386, 17] on span "×" at bounding box center [386, 20] width 4 height 10
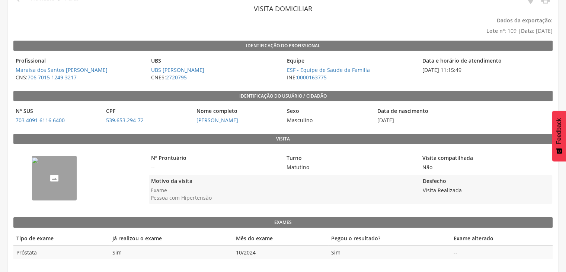
click at [317, 166] on span "Matutino" at bounding box center [350, 166] width 132 height 7
click at [38, 163] on img "--" at bounding box center [35, 160] width 6 height 6
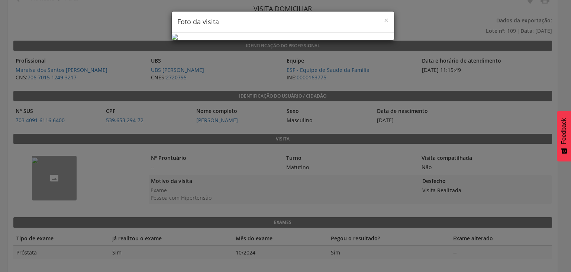
click at [389, 17] on div "× Foto da visita" at bounding box center [283, 22] width 222 height 21
click at [385, 19] on span "×" at bounding box center [386, 20] width 4 height 10
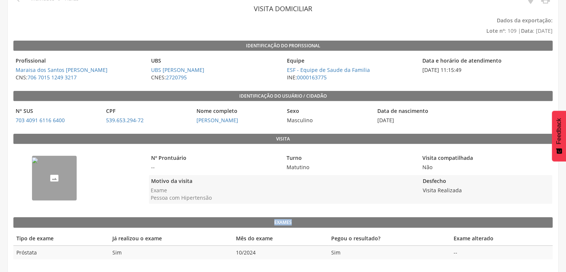
drag, startPoint x: 265, startPoint y: 219, endPoint x: 306, endPoint y: 226, distance: 41.8
click at [306, 226] on legend "Exames" at bounding box center [282, 222] width 539 height 10
click at [181, 246] on td "Sim" at bounding box center [170, 252] width 123 height 14
drag, startPoint x: 15, startPoint y: 238, endPoint x: 34, endPoint y: 234, distance: 19.3
click at [34, 230] on body " Dashboard Supervisão Produtividade Mapa da Cidade App desatualizado Última si…" at bounding box center [283, 95] width 566 height 272
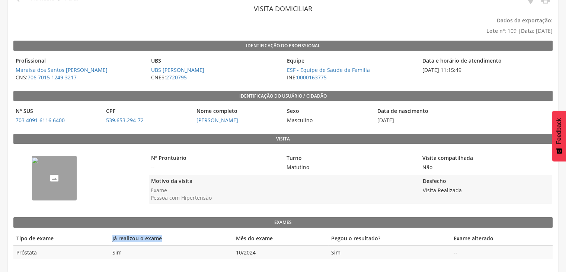
drag, startPoint x: 112, startPoint y: 238, endPoint x: 179, endPoint y: 241, distance: 67.4
click at [164, 236] on th "Já realizou o exame" at bounding box center [170, 238] width 123 height 14
click at [331, 229] on div "Exames Tipo de exame Já realizou o exame Mês do exame Pegou o resultado? Exame …" at bounding box center [282, 238] width 539 height 42
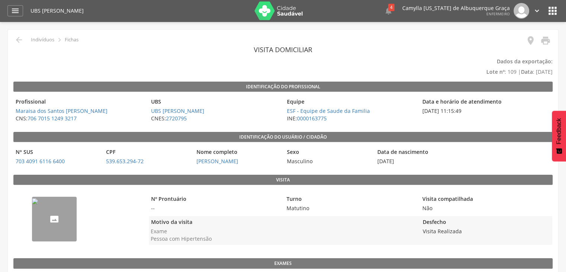
scroll to position [0, 0]
click at [532, 40] on icon "" at bounding box center [530, 41] width 10 height 10
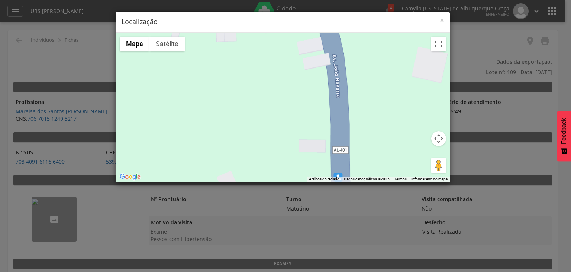
drag, startPoint x: 335, startPoint y: 90, endPoint x: 354, endPoint y: 164, distance: 76.5
click at [354, 164] on div at bounding box center [283, 107] width 334 height 149
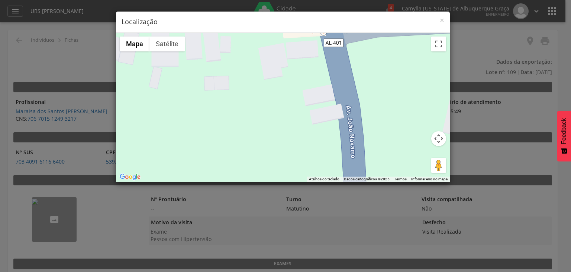
drag, startPoint x: 389, startPoint y: 36, endPoint x: 394, endPoint y: 77, distance: 41.1
click at [393, 60] on div at bounding box center [283, 107] width 334 height 149
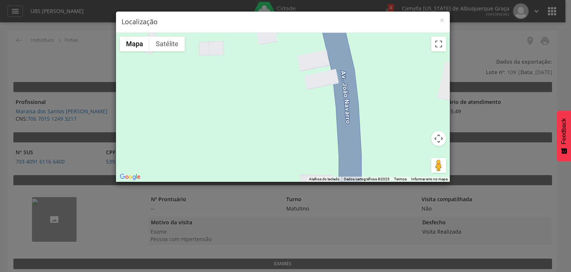
drag, startPoint x: 395, startPoint y: 99, endPoint x: 405, endPoint y: 68, distance: 31.9
click at [405, 64] on div at bounding box center [283, 107] width 334 height 149
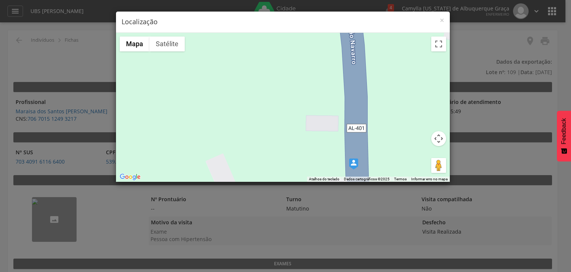
drag, startPoint x: 420, startPoint y: 156, endPoint x: 415, endPoint y: 124, distance: 32.3
click at [415, 124] on div at bounding box center [283, 107] width 334 height 149
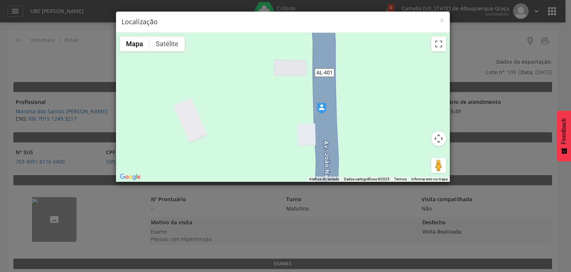
drag, startPoint x: 412, startPoint y: 138, endPoint x: 374, endPoint y: 87, distance: 64.6
click at [381, 85] on div at bounding box center [283, 107] width 334 height 149
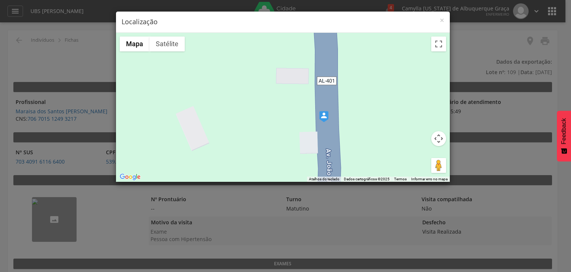
click at [326, 119] on img at bounding box center [323, 116] width 9 height 11
click at [324, 115] on img at bounding box center [323, 116] width 9 height 11
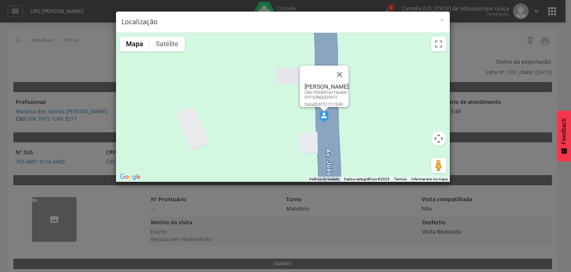
click at [375, 119] on div "[PERSON_NAME] dos Santos CNS: 703409161166400 CPF: 53965329472 Data: [DATE] 11:…" at bounding box center [283, 107] width 334 height 149
drag, startPoint x: 438, startPoint y: 164, endPoint x: 329, endPoint y: 116, distance: 118.8
click at [329, 116] on div "Pressione as teclas Alt + Enter para ativar o recurso de arrastar com o teclado…" at bounding box center [283, 107] width 334 height 149
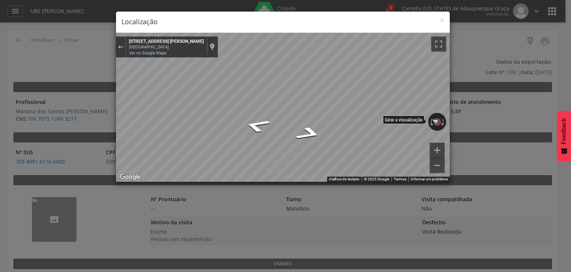
click at [402, 115] on div "← Mover para a esquerda → Mover para a direita ↑ Mover para cima ↓ Mover para b…" at bounding box center [283, 107] width 334 height 149
click at [443, 18] on span "×" at bounding box center [442, 20] width 4 height 10
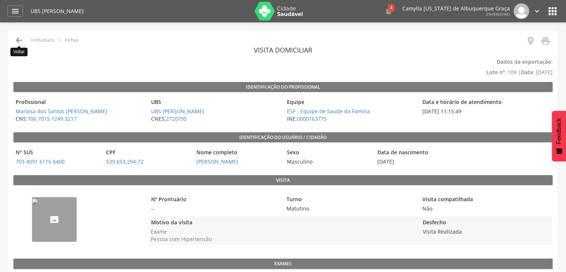
click at [17, 38] on icon "" at bounding box center [19, 40] width 9 height 9
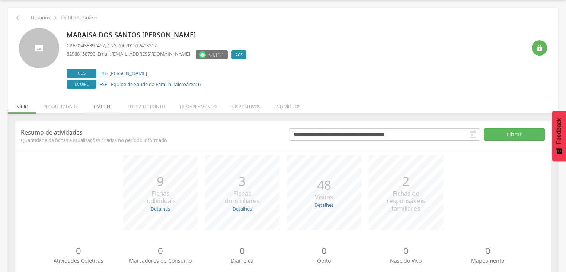
click at [100, 107] on li "Timeline" at bounding box center [103, 104] width 35 height 17
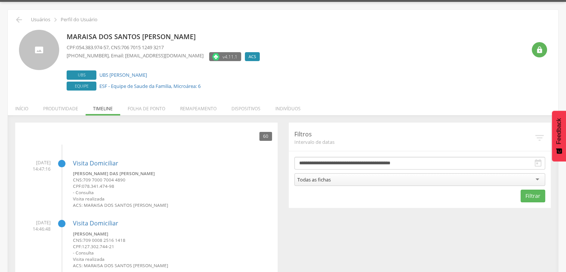
scroll to position [0, 0]
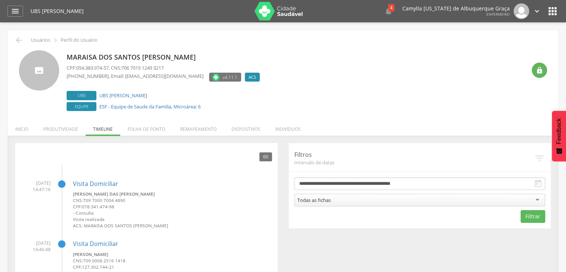
click at [142, 131] on li "Folha de ponto" at bounding box center [146, 126] width 52 height 17
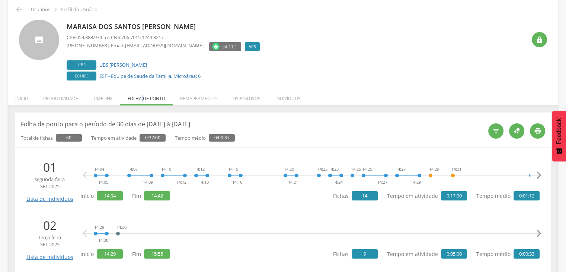
scroll to position [31, 0]
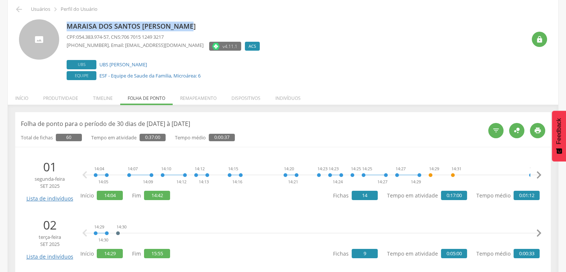
drag, startPoint x: 67, startPoint y: 26, endPoint x: 199, endPoint y: 28, distance: 131.7
click at [197, 28] on p "Maraisa dos Santos [PERSON_NAME]" at bounding box center [165, 27] width 197 height 10
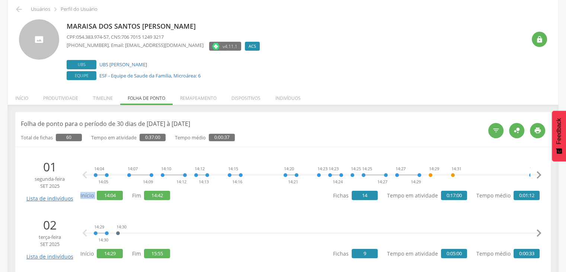
drag, startPoint x: 80, startPoint y: 197, endPoint x: 94, endPoint y: 198, distance: 13.4
click at [94, 198] on p "Início 14:04" at bounding box center [101, 194] width 42 height 9
click at [117, 197] on span "14:04" at bounding box center [110, 194] width 26 height 9
drag, startPoint x: 116, startPoint y: 196, endPoint x: 94, endPoint y: 175, distance: 30.5
click at [103, 198] on span "14:04" at bounding box center [110, 194] width 26 height 9
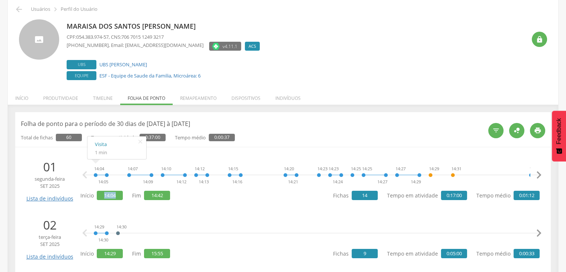
click at [95, 199] on p "Início 14:04" at bounding box center [101, 194] width 42 height 9
click at [101, 197] on span "14:04" at bounding box center [110, 194] width 26 height 9
click at [66, 26] on div "Maraisa dos Santos [PERSON_NAME] CPF: 054.383.974-57 , CNS: 706 7015 1249 3217 …" at bounding box center [283, 50] width 528 height 62
click at [141, 200] on icon "" at bounding box center [140, 199] width 12 height 10
drag, startPoint x: 104, startPoint y: 197, endPoint x: 115, endPoint y: 196, distance: 10.8
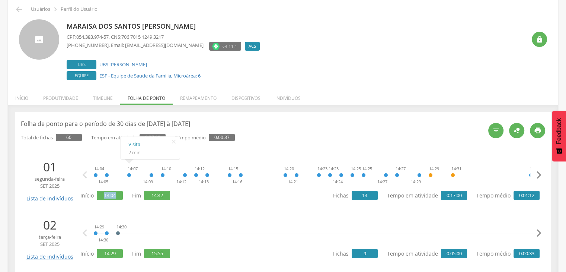
click at [115, 196] on span "14:04" at bounding box center [110, 194] width 26 height 9
drag, startPoint x: 148, startPoint y: 194, endPoint x: 164, endPoint y: 201, distance: 18.0
click at [164, 201] on div "Início 14:04 Fim 14:42" at bounding box center [125, 195] width 90 height 15
drag, startPoint x: 110, startPoint y: 192, endPoint x: 104, endPoint y: 193, distance: 5.7
click at [104, 193] on span "14:04" at bounding box center [110, 194] width 26 height 9
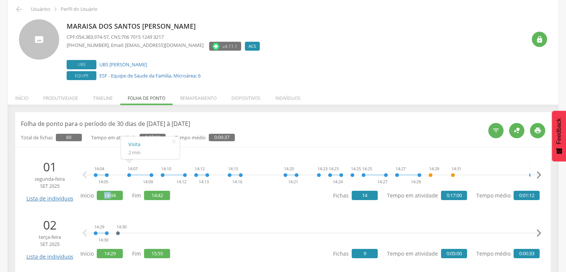
click at [103, 195] on span "14:04" at bounding box center [110, 194] width 26 height 9
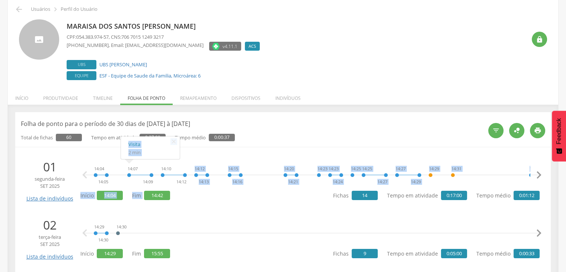
drag, startPoint x: 150, startPoint y: 193, endPoint x: 173, endPoint y: 195, distance: 23.9
click at [173, 195] on div "14:04 14:05 14:07 14:09 14:10 14:12 14:12 14:13 14:15 14:16 14:20 14:21 14:23 1…" at bounding box center [309, 179] width 459 height 43
click at [293, 203] on li "[DATE] Lista de indivíduos 14:04 14:05 14:07 14:09 14:10 14:12 14:12 14:13 14:1…" at bounding box center [283, 179] width 524 height 51
click at [310, 200] on div "14:04 14:05 14:07 14:09 14:10 14:12 14:12 14:13 14:15 14:16 14:20 14:21 14:23 1…" at bounding box center [309, 179] width 459 height 43
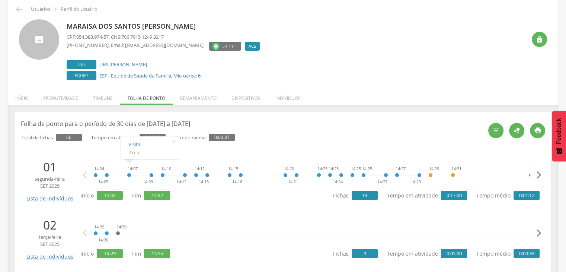
drag, startPoint x: 373, startPoint y: 196, endPoint x: 378, endPoint y: 199, distance: 5.4
click at [359, 195] on span "14" at bounding box center [364, 194] width 26 height 9
drag, startPoint x: 390, startPoint y: 196, endPoint x: 450, endPoint y: 198, distance: 60.6
click at [434, 201] on div "Fichas 14 Tempo em atividade 0:17:00 Tempo médio 0:01:12" at bounding box center [436, 195] width 206 height 15
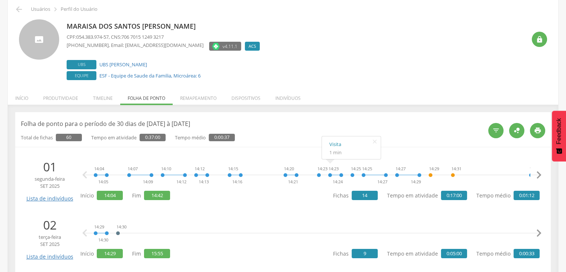
click at [500, 201] on div "Fichas 14 Tempo em atividade 0:17:00 Tempo médio 0:01:12" at bounding box center [436, 195] width 206 height 15
drag, startPoint x: 532, startPoint y: 196, endPoint x: 518, endPoint y: 196, distance: 13.8
click at [518, 196] on span "0:01:12" at bounding box center [526, 194] width 26 height 9
drag, startPoint x: 362, startPoint y: 196, endPoint x: 372, endPoint y: 196, distance: 10.0
click at [372, 197] on span "14" at bounding box center [364, 194] width 26 height 9
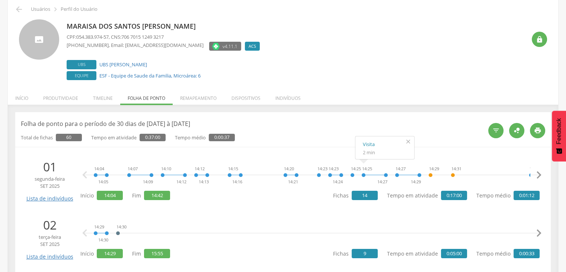
click at [410, 139] on icon "" at bounding box center [408, 141] width 12 height 10
drag, startPoint x: 102, startPoint y: 195, endPoint x: 114, endPoint y: 197, distance: 11.8
click at [114, 197] on span "14:04" at bounding box center [110, 194] width 26 height 9
drag, startPoint x: 150, startPoint y: 193, endPoint x: 168, endPoint y: 197, distance: 18.7
click at [168, 197] on span "14:42" at bounding box center [157, 194] width 26 height 9
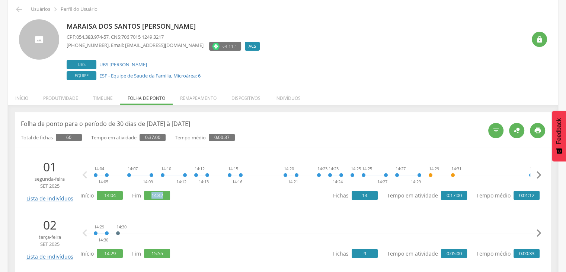
click at [160, 195] on span "14:42" at bounding box center [157, 194] width 26 height 9
click at [156, 204] on li "[DATE] Lista de indivíduos 14:04 14:05 14:07 14:09 14:10 14:12 14:12 14:13 14:1…" at bounding box center [283, 179] width 524 height 51
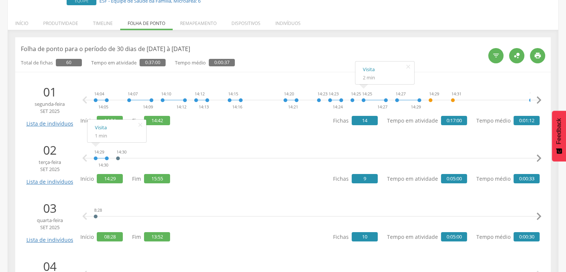
scroll to position [106, 0]
drag, startPoint x: 103, startPoint y: 177, endPoint x: 116, endPoint y: 179, distance: 12.8
click at [116, 180] on span "14:29" at bounding box center [110, 178] width 26 height 9
drag, startPoint x: 150, startPoint y: 178, endPoint x: 162, endPoint y: 178, distance: 11.9
click at [162, 178] on span "15:55" at bounding box center [157, 178] width 26 height 9
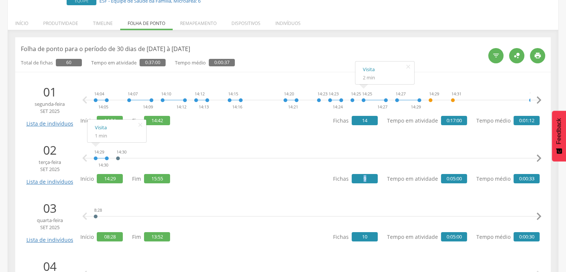
drag, startPoint x: 363, startPoint y: 178, endPoint x: 372, endPoint y: 179, distance: 8.9
click at [372, 179] on span "9" at bounding box center [364, 178] width 26 height 9
click at [156, 205] on div "8:28 9:13 9:14 9:54 10:01 10:02 10:03 11:14 11:15 11:16 11:21 13:50 13:52 13:52…" at bounding box center [311, 216] width 455 height 22
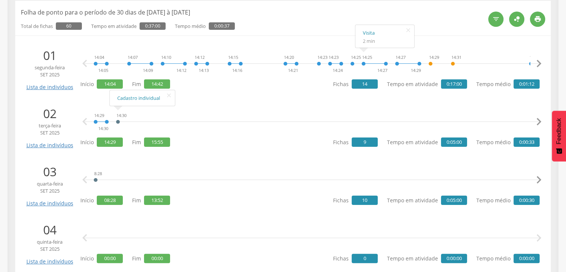
scroll to position [142, 0]
drag, startPoint x: 368, startPoint y: 201, endPoint x: 379, endPoint y: 201, distance: 11.2
click at [379, 201] on div "Fichas 10 Tempo em atividade 0:05:00 Tempo médio 0:00:30" at bounding box center [436, 199] width 206 height 15
drag, startPoint x: 100, startPoint y: 200, endPoint x: 115, endPoint y: 201, distance: 14.2
click at [115, 201] on span "08:28" at bounding box center [110, 199] width 26 height 9
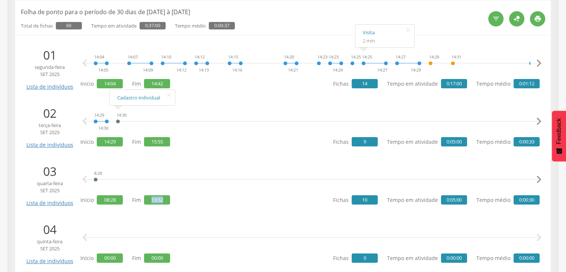
drag, startPoint x: 149, startPoint y: 199, endPoint x: 165, endPoint y: 201, distance: 15.7
click at [165, 201] on span "13:52" at bounding box center [157, 199] width 26 height 9
click at [134, 199] on p "Fim 13:52" at bounding box center [151, 199] width 38 height 9
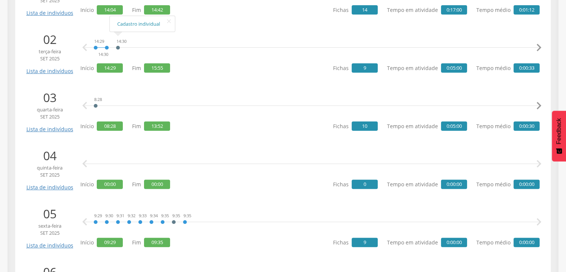
scroll to position [216, 0]
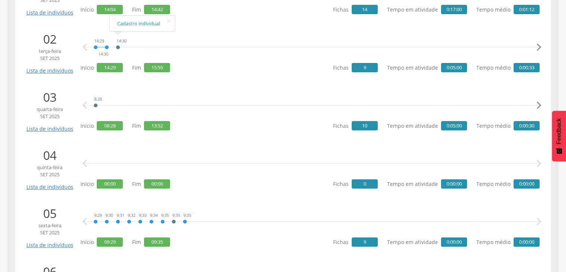
click at [67, 164] on span "quinta-feira" at bounding box center [50, 167] width 50 height 7
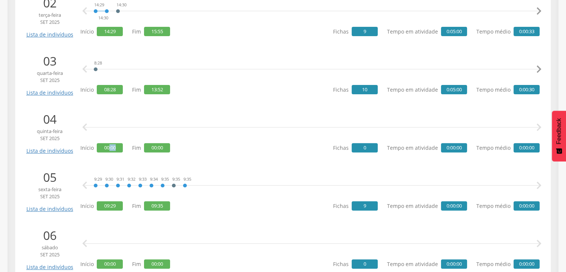
drag, startPoint x: 109, startPoint y: 148, endPoint x: 126, endPoint y: 151, distance: 17.3
click at [125, 150] on div "Início 00:00 Fim 00:00" at bounding box center [125, 147] width 90 height 15
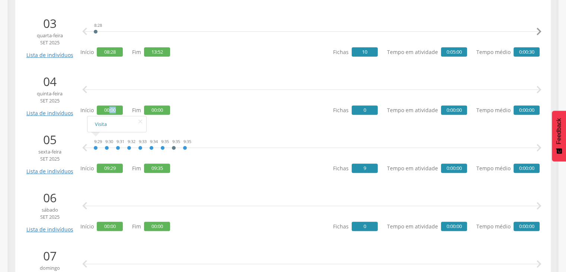
scroll to position [290, 0]
drag, startPoint x: 40, startPoint y: 149, endPoint x: 58, endPoint y: 146, distance: 18.2
click at [58, 146] on div "[DATE] Lista de indivíduos" at bounding box center [53, 152] width 56 height 43
drag, startPoint x: 91, startPoint y: 166, endPoint x: 244, endPoint y: 170, distance: 153.3
click at [91, 166] on p "Início 09:29" at bounding box center [101, 167] width 42 height 9
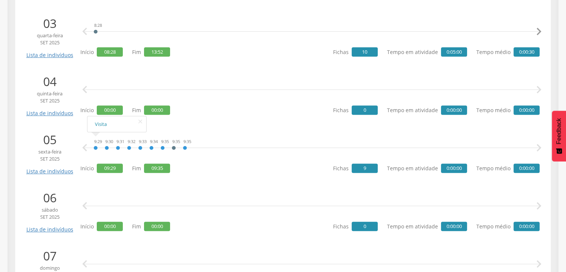
drag, startPoint x: 363, startPoint y: 168, endPoint x: 318, endPoint y: 165, distance: 45.2
click at [365, 168] on span "9" at bounding box center [364, 167] width 26 height 9
click at [101, 166] on span "09:29" at bounding box center [110, 167] width 26 height 9
drag, startPoint x: 101, startPoint y: 167, endPoint x: 112, endPoint y: 168, distance: 11.2
click at [112, 168] on span "09:29" at bounding box center [110, 167] width 26 height 9
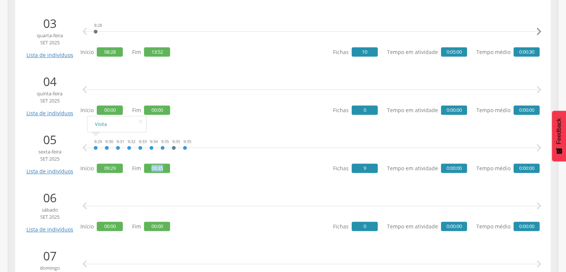
drag, startPoint x: 150, startPoint y: 167, endPoint x: 165, endPoint y: 169, distance: 14.6
click at [165, 169] on span "09:35" at bounding box center [157, 167] width 26 height 9
click at [149, 174] on div "Início 09:29 Fim 09:35" at bounding box center [125, 168] width 90 height 15
drag, startPoint x: 104, startPoint y: 167, endPoint x: 117, endPoint y: 168, distance: 13.1
click at [117, 168] on span "09:29" at bounding box center [110, 167] width 26 height 9
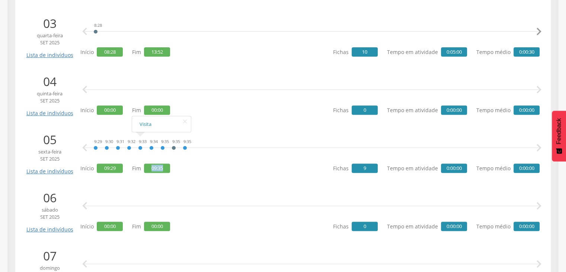
drag, startPoint x: 148, startPoint y: 169, endPoint x: 162, endPoint y: 171, distance: 13.9
click at [162, 171] on span "09:35" at bounding box center [157, 167] width 26 height 9
click at [135, 168] on p "Fim 09:35" at bounding box center [151, 167] width 38 height 9
click at [109, 166] on span "09:29" at bounding box center [110, 167] width 26 height 9
drag, startPoint x: 146, startPoint y: 166, endPoint x: 168, endPoint y: 166, distance: 21.9
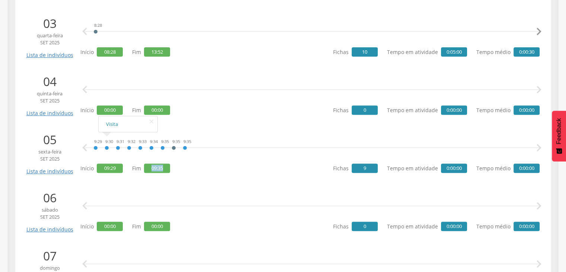
click at [168, 166] on span "09:35" at bounding box center [157, 167] width 26 height 9
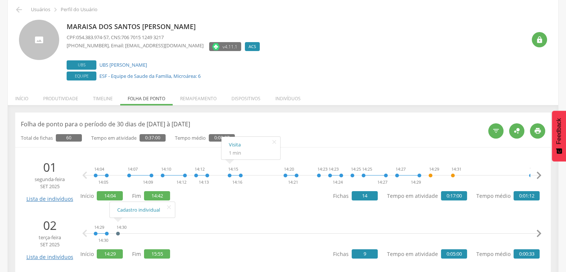
scroll to position [30, 0]
click at [273, 143] on icon "" at bounding box center [274, 142] width 12 height 10
click at [168, 206] on icon "" at bounding box center [169, 207] width 12 height 10
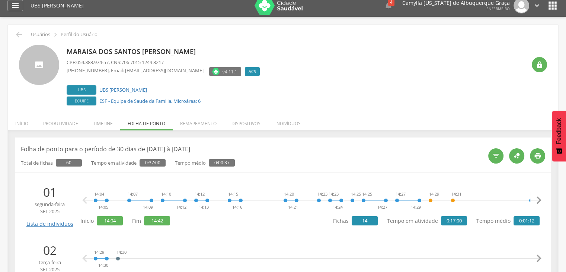
scroll to position [0, 0]
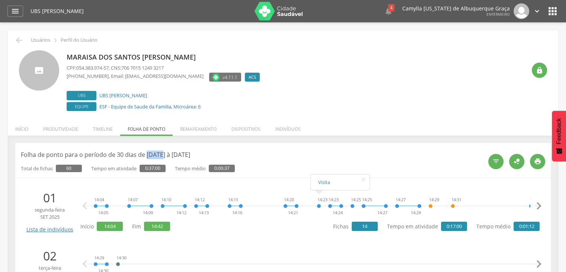
drag, startPoint x: 145, startPoint y: 154, endPoint x: 161, endPoint y: 156, distance: 16.9
click at [161, 156] on p "Folha de ponto para o período de 30 dias de [DATE] à [DATE]" at bounding box center [252, 154] width 462 height 9
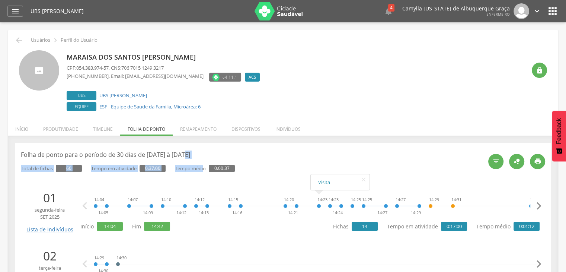
drag, startPoint x: 183, startPoint y: 156, endPoint x: 199, endPoint y: 167, distance: 19.1
click at [203, 163] on div "Folha de ponto para o período de 30 dias de [DATE] à [DATE] Total de fichas 60 …" at bounding box center [252, 161] width 462 height 22
click at [258, 161] on div "Total de fichas 60 Tempo em atividade 0:37:00 Tempo médio 0:00:37" at bounding box center [252, 165] width 462 height 13
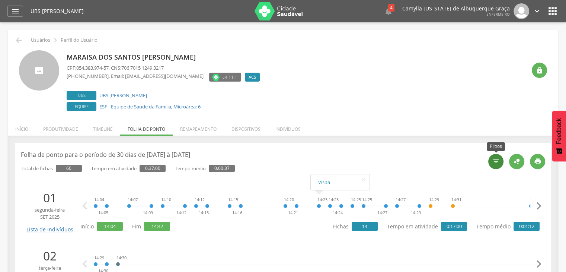
click at [497, 160] on icon "" at bounding box center [495, 160] width 7 height 7
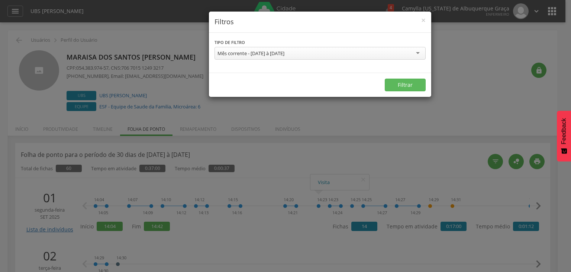
click at [277, 52] on div "Mês corrente - [DATE] à [DATE]" at bounding box center [251, 53] width 67 height 7
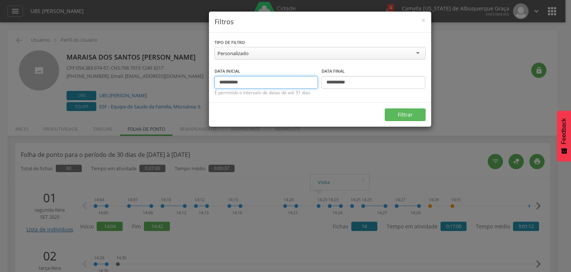
drag, startPoint x: 262, startPoint y: 79, endPoint x: 209, endPoint y: 73, distance: 53.2
click at [209, 73] on div "**********" at bounding box center [320, 68] width 222 height 70
type input "**********"
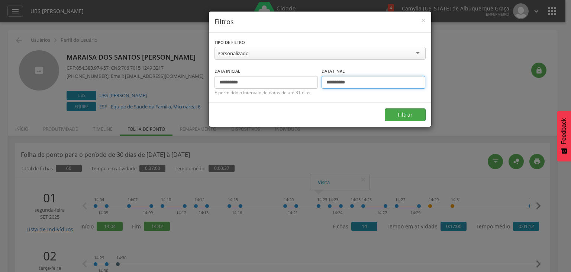
type input "**********"
click at [405, 111] on button "Filtrar" at bounding box center [405, 114] width 41 height 13
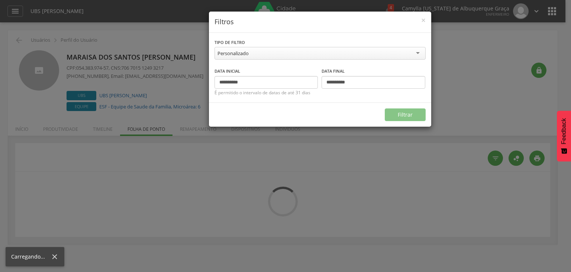
type input "**********"
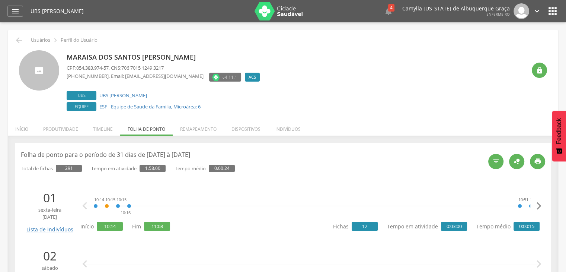
drag, startPoint x: 152, startPoint y: 157, endPoint x: 196, endPoint y: 154, distance: 43.6
click at [196, 154] on p "Folha de ponto para o período de 31 dias de [DATE] à [DATE]" at bounding box center [252, 154] width 462 height 9
click at [202, 150] on header "Folha de ponto para o período de 31 dias de [DATE] à [DATE] Total de fichas 291…" at bounding box center [283, 159] width 524 height 23
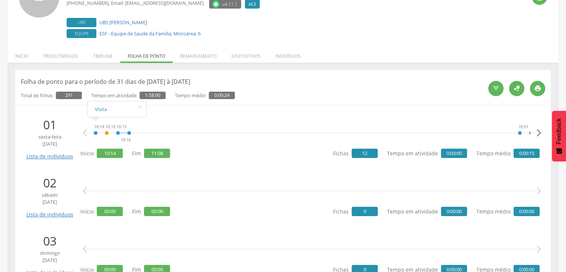
scroll to position [74, 0]
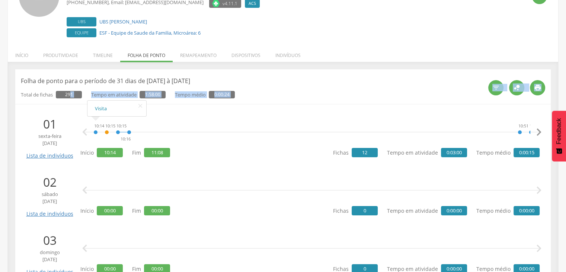
drag, startPoint x: 73, startPoint y: 99, endPoint x: 83, endPoint y: 102, distance: 10.5
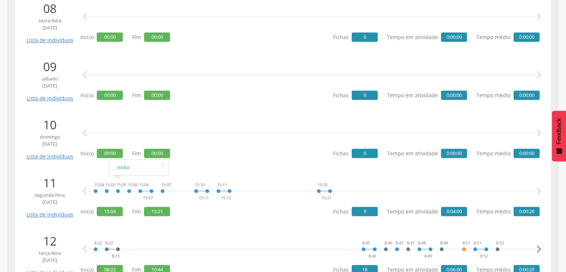
scroll to position [595, 0]
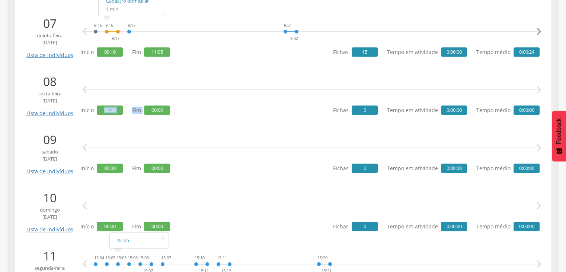
drag, startPoint x: 106, startPoint y: 110, endPoint x: 145, endPoint y: 107, distance: 39.1
click at [145, 107] on div "Início 00:00 Fim 00:00" at bounding box center [125, 110] width 90 height 15
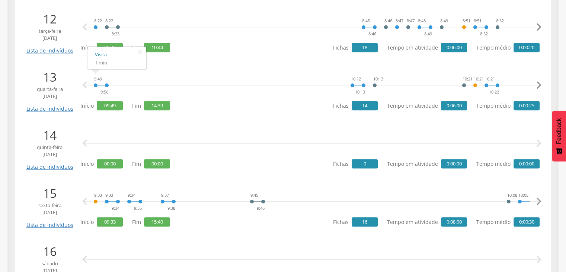
scroll to position [817, 0]
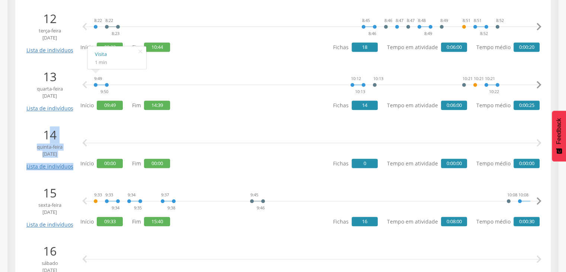
drag, startPoint x: 47, startPoint y: 131, endPoint x: 109, endPoint y: 137, distance: 62.1
click at [109, 137] on div "[DATE] Lista de indivíduos   Início 00:00 Fim 00:00 Fichas 0 Tempo em ativida…" at bounding box center [283, 147] width 517 height 43
click at [162, 154] on div "  Início 00:00 Fim 00:00 Fichas 0 Tempo em atividade 0:00:00 Tempo médio 0:00…" at bounding box center [309, 147] width 459 height 43
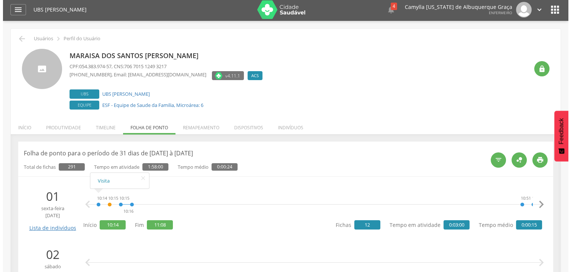
scroll to position [0, 0]
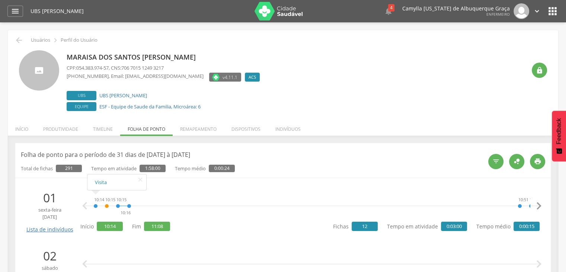
click at [204, 128] on li "Remapeamento" at bounding box center [198, 126] width 51 height 17
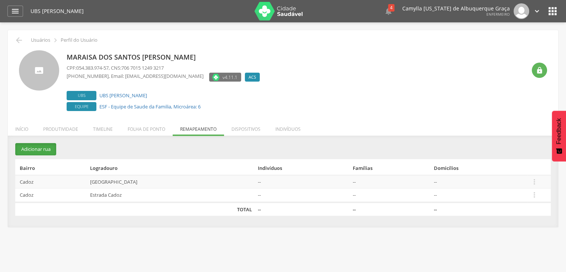
click at [41, 151] on button "Adicionar rua" at bounding box center [35, 149] width 41 height 12
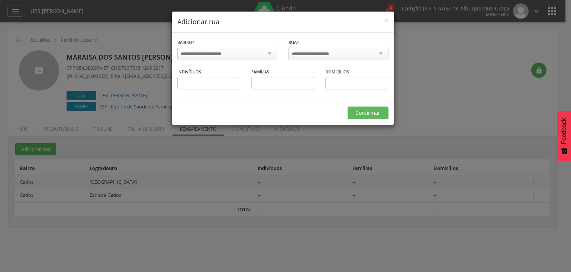
click at [203, 52] on input "select-one" at bounding box center [206, 54] width 51 height 7
click at [219, 53] on div "Centro" at bounding box center [227, 53] width 100 height 13
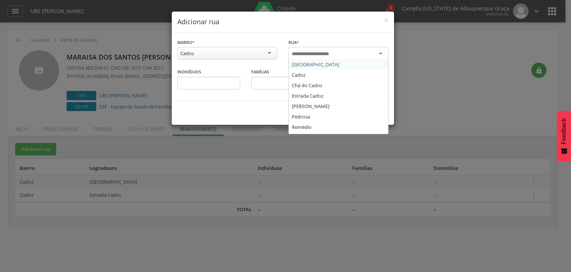
click at [319, 54] on input "select-one" at bounding box center [315, 54] width 47 height 7
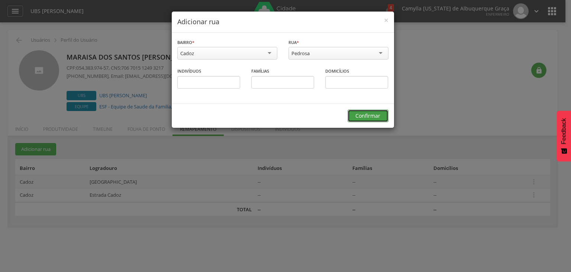
click at [362, 115] on button "Confirmar" at bounding box center [368, 115] width 41 height 13
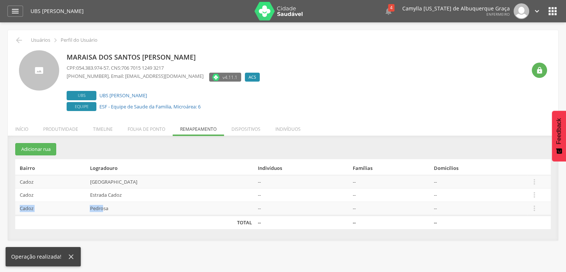
drag, startPoint x: 16, startPoint y: 209, endPoint x: 110, endPoint y: 210, distance: 94.1
click at [110, 211] on tr "Cadoz Pedrosa -- -- --  Editar Alocar famílias Desalocar famílias Desvincular …" at bounding box center [282, 208] width 535 height 14
click at [110, 207] on td "Pedrosa" at bounding box center [171, 208] width 168 height 14
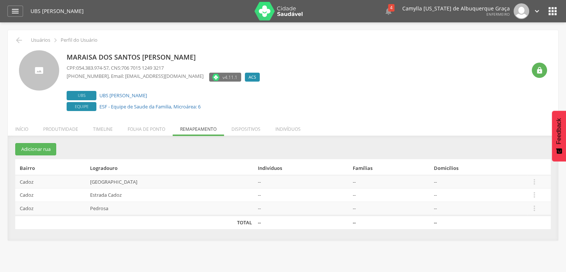
click at [123, 221] on td "TOTAL" at bounding box center [135, 222] width 240 height 14
click at [530, 206] on icon "" at bounding box center [534, 208] width 8 height 8
click at [501, 194] on link "Desvincular ACS" at bounding box center [508, 196] width 59 height 9
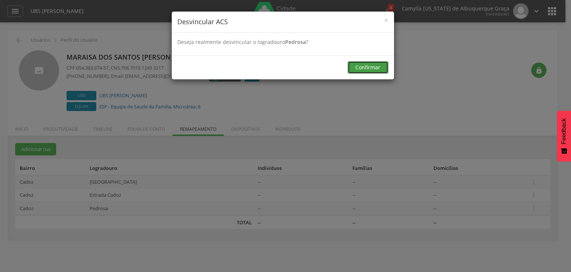
click at [370, 69] on button "Confirmar" at bounding box center [368, 67] width 41 height 13
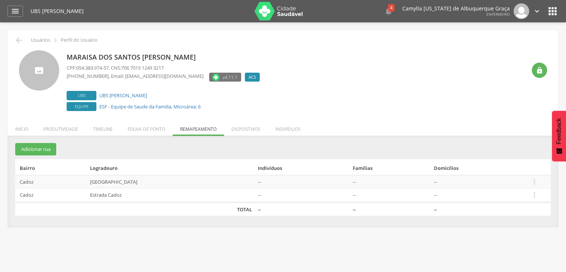
click at [98, 191] on td "Estrada Cadoz" at bounding box center [171, 195] width 168 height 14
click at [113, 196] on td "Estrada Cadoz" at bounding box center [171, 195] width 168 height 14
drag, startPoint x: 18, startPoint y: 182, endPoint x: 32, endPoint y: 180, distance: 13.8
click at [23, 180] on td "Cadoz" at bounding box center [50, 181] width 71 height 13
click at [532, 179] on icon "" at bounding box center [534, 181] width 8 height 8
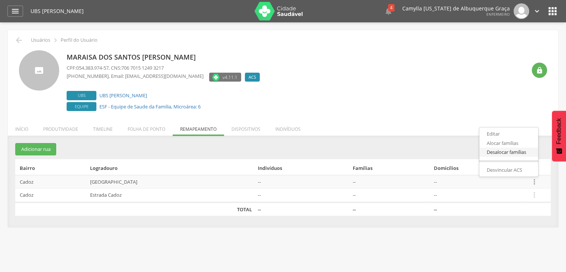
click at [509, 152] on link "Desalocar famílias" at bounding box center [508, 151] width 59 height 9
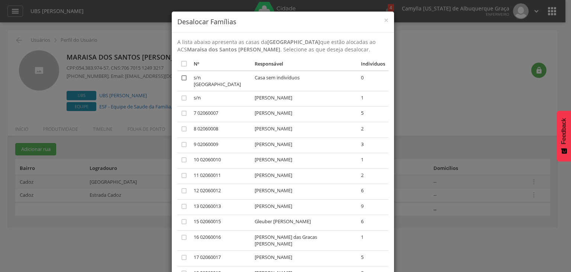
click at [180, 77] on icon "" at bounding box center [183, 77] width 7 height 7
click at [384, 19] on span "×" at bounding box center [386, 20] width 4 height 10
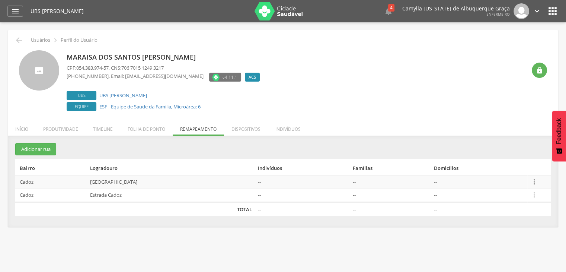
click at [530, 179] on icon "" at bounding box center [534, 181] width 8 height 8
click at [507, 144] on link "Alocar famílias" at bounding box center [508, 142] width 59 height 9
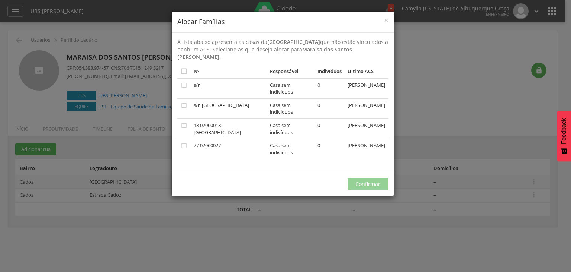
drag, startPoint x: 323, startPoint y: 74, endPoint x: 345, endPoint y: 85, distance: 24.3
click at [345, 85] on td "[PERSON_NAME]" at bounding box center [367, 88] width 44 height 20
click at [345, 103] on td "[PERSON_NAME]" at bounding box center [367, 108] width 44 height 20
click at [386, 17] on span "×" at bounding box center [386, 20] width 4 height 10
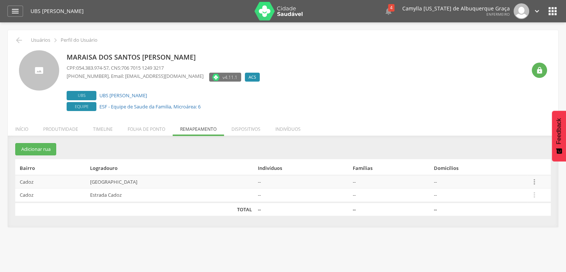
click at [533, 178] on icon "" at bounding box center [534, 181] width 8 height 8
click at [508, 131] on link "Editar" at bounding box center [508, 133] width 59 height 9
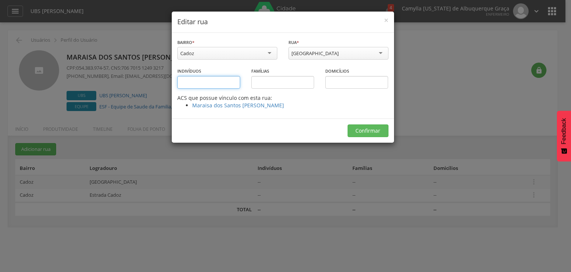
click at [191, 78] on input "text" at bounding box center [208, 82] width 63 height 13
type input "***"
drag, startPoint x: 212, startPoint y: 81, endPoint x: 173, endPoint y: 72, distance: 40.8
click at [170, 73] on div "**********" at bounding box center [285, 136] width 571 height 272
click at [387, 18] on span "×" at bounding box center [386, 20] width 4 height 10
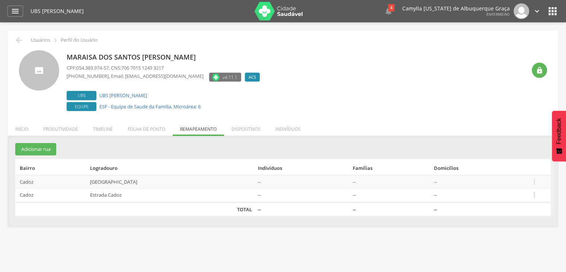
click at [243, 130] on li "Dispositivos" at bounding box center [246, 126] width 44 height 17
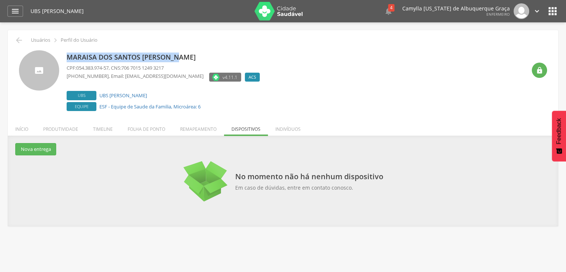
drag, startPoint x: 67, startPoint y: 55, endPoint x: 176, endPoint y: 52, distance: 109.0
click at [176, 51] on div "Maraisa dos Santos [PERSON_NAME] CPF: 054.383.974-57 , CNS: 706 7015 1249 3217 …" at bounding box center [165, 81] width 197 height 62
click at [122, 166] on section "No momento não há nenhum dispositivo Em caso de dúvidas, entre em contato conos…" at bounding box center [282, 181] width 535 height 45
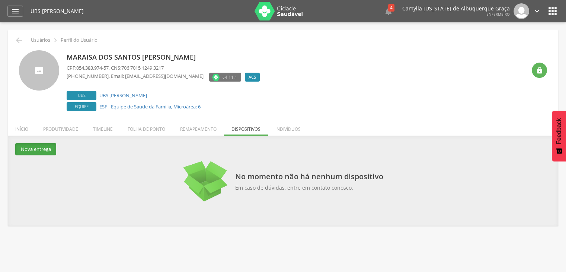
click at [48, 149] on button "Nova entrega" at bounding box center [35, 149] width 41 height 12
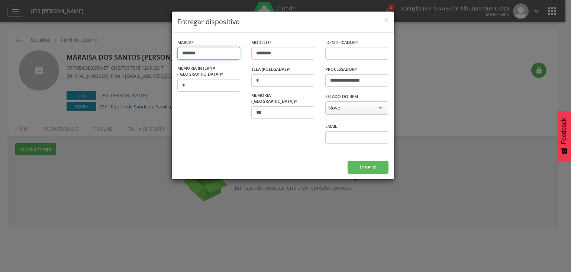
drag, startPoint x: 210, startPoint y: 52, endPoint x: 237, endPoint y: 56, distance: 27.5
click at [182, 47] on input "*******" at bounding box center [208, 53] width 63 height 13
drag, startPoint x: 295, startPoint y: 54, endPoint x: 251, endPoint y: 54, distance: 43.5
click at [247, 55] on div "Modelo * ******** Informe o modelo" at bounding box center [283, 51] width 74 height 27
click at [346, 53] on input "text" at bounding box center [356, 53] width 63 height 13
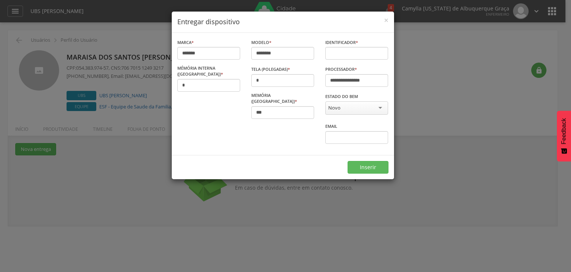
click at [234, 63] on div "Marca * ******* Informe a marca" at bounding box center [209, 51] width 74 height 27
click at [325, 107] on div "Novo" at bounding box center [356, 107] width 63 height 13
click at [335, 122] on div "Email Informe o e-mail vinculado ao dispositivo" at bounding box center [357, 135] width 74 height 27
click at [387, 17] on span "×" at bounding box center [386, 20] width 4 height 10
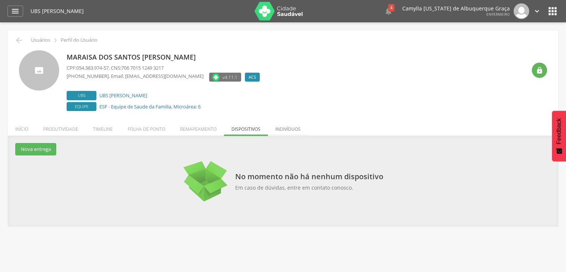
click at [293, 130] on li "Indivíduos" at bounding box center [288, 126] width 40 height 17
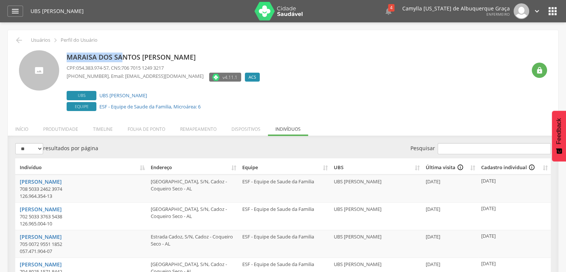
drag, startPoint x: 68, startPoint y: 54, endPoint x: 129, endPoint y: 49, distance: 60.8
click at [126, 49] on div "Maraisa dos Santos [PERSON_NAME] CPF: 054.383.974-57 , CNS: 706 7015 1249 3217 …" at bounding box center [282, 79] width 539 height 68
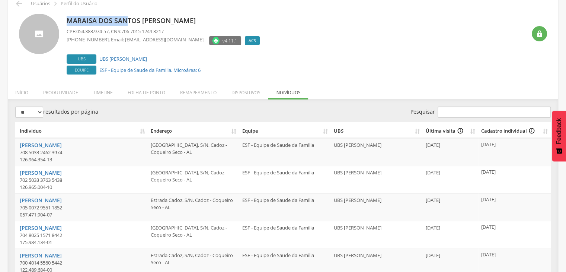
scroll to position [37, 0]
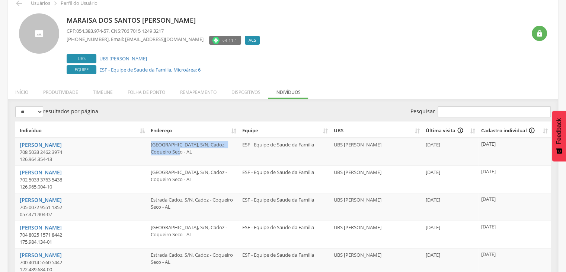
drag, startPoint x: 147, startPoint y: 143, endPoint x: 233, endPoint y: 142, distance: 85.6
click at [196, 150] on td "[GEOGRAPHIC_DATA], S/N, Cadoz - Coqueiro Seco - AL" at bounding box center [193, 152] width 91 height 28
drag, startPoint x: 263, startPoint y: 140, endPoint x: 311, endPoint y: 140, distance: 47.6
click at [293, 143] on td "ESF - Equipe de Saude da Familia" at bounding box center [284, 152] width 91 height 28
drag, startPoint x: 336, startPoint y: 139, endPoint x: 397, endPoint y: 144, distance: 61.6
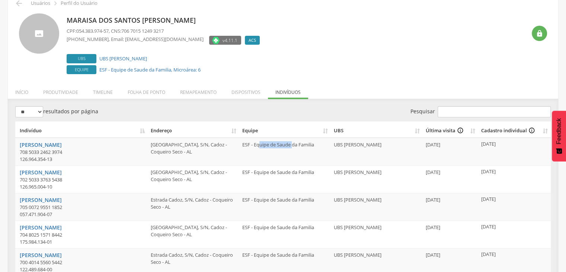
click at [390, 146] on td "UBS [PERSON_NAME]" at bounding box center [376, 152] width 91 height 28
drag, startPoint x: 426, startPoint y: 141, endPoint x: 499, endPoint y: 142, distance: 72.5
click at [460, 143] on td "[DATE]" at bounding box center [450, 152] width 55 height 28
drag, startPoint x: 480, startPoint y: 142, endPoint x: 507, endPoint y: 146, distance: 27.8
click at [507, 146] on td "[DATE]" at bounding box center [514, 152] width 73 height 28
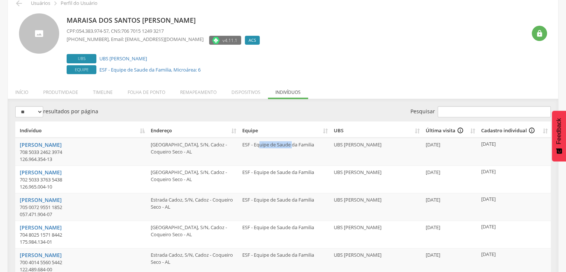
click at [486, 148] on td "[DATE]" at bounding box center [514, 152] width 73 height 28
drag, startPoint x: 251, startPoint y: 144, endPoint x: 388, endPoint y: 144, distance: 137.2
click at [388, 144] on tr "[PERSON_NAME] dos Santos 708 5033 2462 3974 126.964.354-13 [GEOGRAPHIC_DATA], S…" at bounding box center [282, 152] width 535 height 28
click at [353, 155] on td "UBS [PERSON_NAME]" at bounding box center [376, 152] width 91 height 28
drag, startPoint x: 336, startPoint y: 147, endPoint x: 394, endPoint y: 146, distance: 58.0
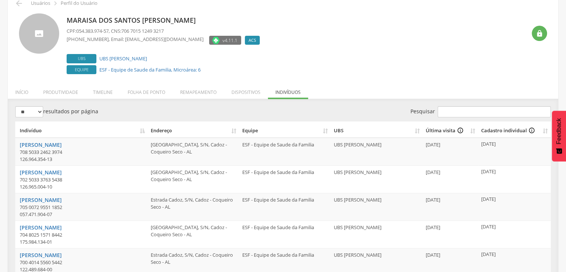
click at [394, 146] on td "UBS [PERSON_NAME]" at bounding box center [376, 152] width 91 height 28
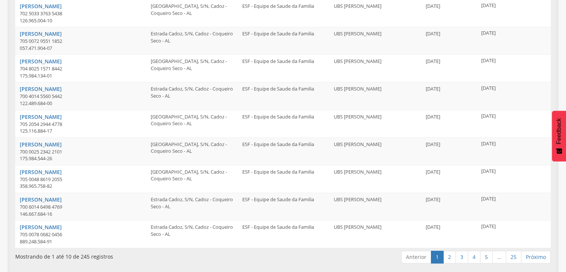
scroll to position [203, 0]
click at [451, 257] on link "2" at bounding box center [449, 256] width 13 height 13
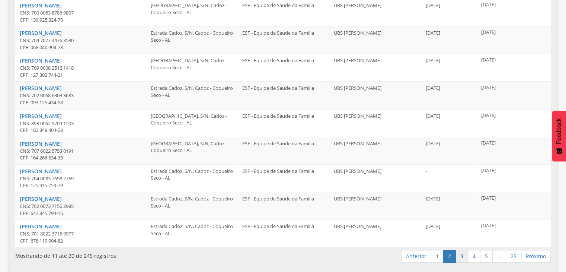
click at [463, 256] on link "3" at bounding box center [461, 256] width 13 height 13
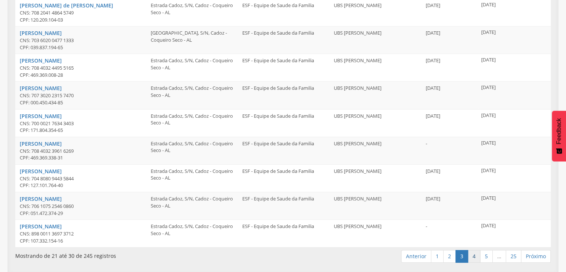
click at [473, 258] on link "4" at bounding box center [474, 256] width 13 height 13
click at [485, 257] on link "5" at bounding box center [486, 256] width 13 height 13
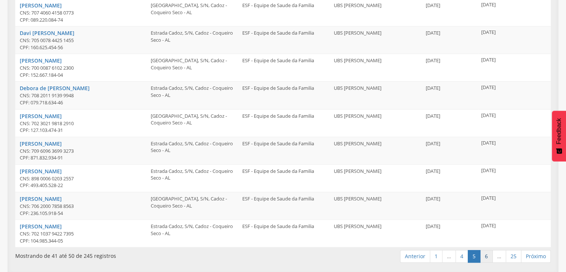
click at [489, 255] on link "6" at bounding box center [486, 256] width 13 height 13
click at [487, 254] on link "7" at bounding box center [486, 256] width 13 height 13
click at [487, 254] on link "8" at bounding box center [486, 256] width 13 height 13
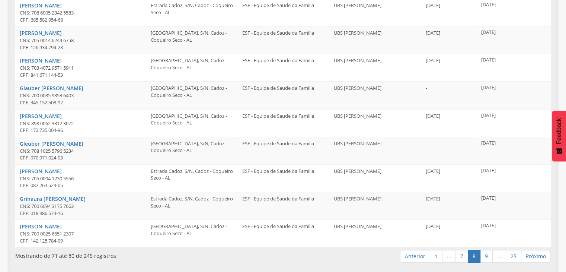
click at [487, 254] on link "9" at bounding box center [486, 256] width 13 height 13
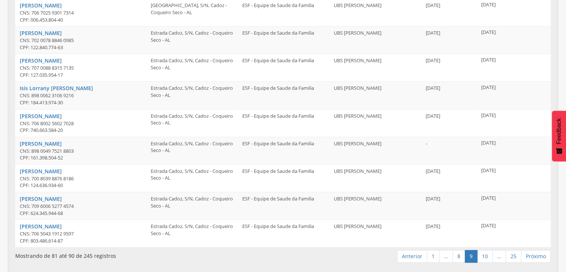
click at [487, 254] on link "10" at bounding box center [485, 256] width 16 height 13
click at [487, 254] on link "11" at bounding box center [485, 256] width 16 height 13
click at [487, 254] on link "12" at bounding box center [485, 256] width 16 height 13
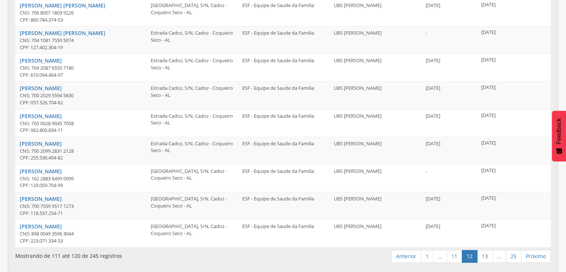
click at [487, 254] on link "13" at bounding box center [485, 256] width 16 height 13
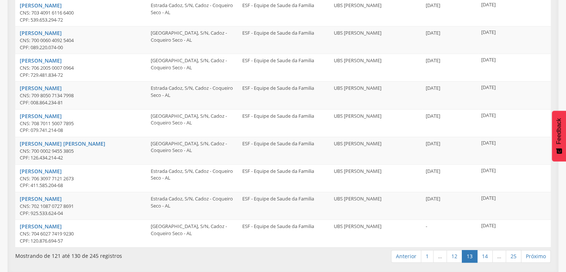
click at [487, 254] on link "14" at bounding box center [485, 256] width 16 height 13
click at [487, 254] on link "15" at bounding box center [485, 256] width 16 height 13
click at [487, 254] on link "16" at bounding box center [485, 256] width 16 height 13
click at [487, 254] on link "18" at bounding box center [485, 256] width 16 height 13
click at [487, 254] on link "19" at bounding box center [485, 256] width 16 height 13
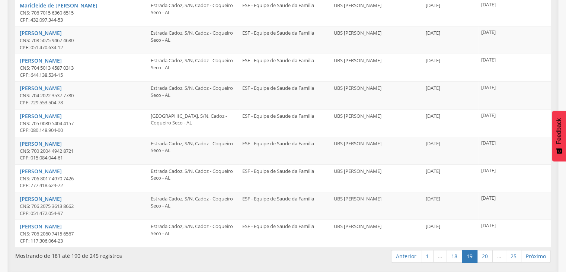
click at [487, 254] on link "20" at bounding box center [485, 256] width 16 height 13
click at [487, 254] on link "21" at bounding box center [485, 256] width 16 height 13
click at [487, 255] on link "22" at bounding box center [485, 256] width 16 height 13
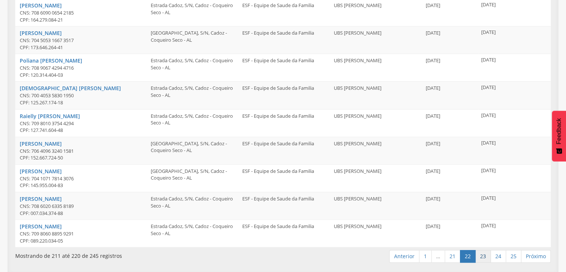
click at [486, 255] on link "23" at bounding box center [483, 256] width 16 height 13
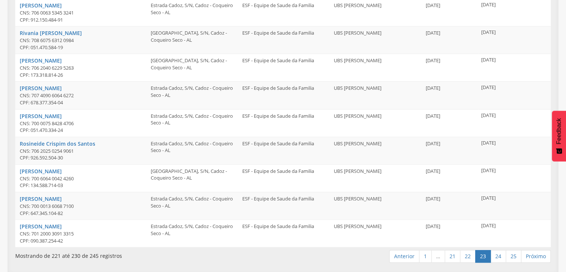
click at [486, 255] on link "23" at bounding box center [483, 256] width 16 height 13
click at [513, 255] on link "25" at bounding box center [513, 256] width 16 height 13
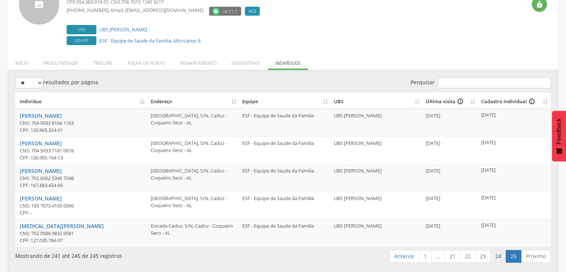
click at [499, 256] on link "24" at bounding box center [498, 256] width 16 height 13
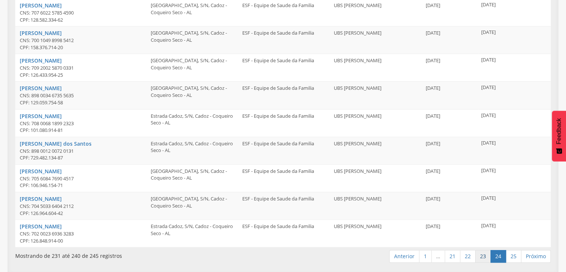
click at [488, 259] on link "23" at bounding box center [483, 256] width 16 height 13
drag, startPoint x: 332, startPoint y: 225, endPoint x: 379, endPoint y: 236, distance: 48.1
click at [380, 235] on td "UBS [PERSON_NAME]" at bounding box center [376, 233] width 91 height 28
click at [275, 223] on td "ESF - Equipe de Saude da Familia" at bounding box center [284, 233] width 91 height 28
drag, startPoint x: 245, startPoint y: 229, endPoint x: 393, endPoint y: 229, distance: 148.4
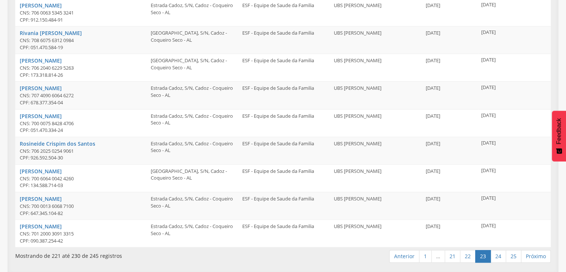
click at [404, 229] on tr "[PERSON_NAME] CNS: 701 2000 3091 3315 CPF: 090.387.254-[STREET_ADDRESS] ESF - E…" at bounding box center [282, 233] width 535 height 28
click at [337, 234] on td "UBS [PERSON_NAME]" at bounding box center [376, 233] width 91 height 28
click at [287, 244] on td "ESF - Equipe de Saude da Familia" at bounding box center [284, 233] width 91 height 28
click at [247, 224] on td "ESF - Equipe de Saude da Familia" at bounding box center [284, 233] width 91 height 28
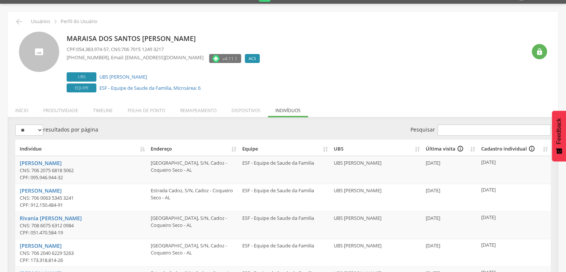
scroll to position [0, 0]
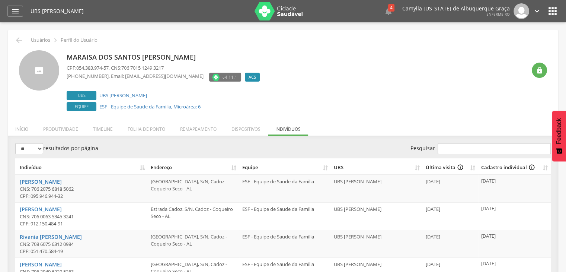
click at [547, 12] on icon "" at bounding box center [552, 11] width 12 height 12
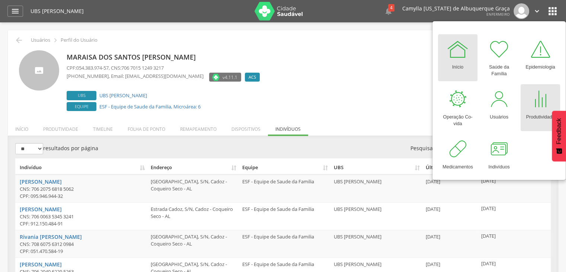
click at [537, 103] on div at bounding box center [540, 99] width 22 height 22
